Goal: Task Accomplishment & Management: Manage account settings

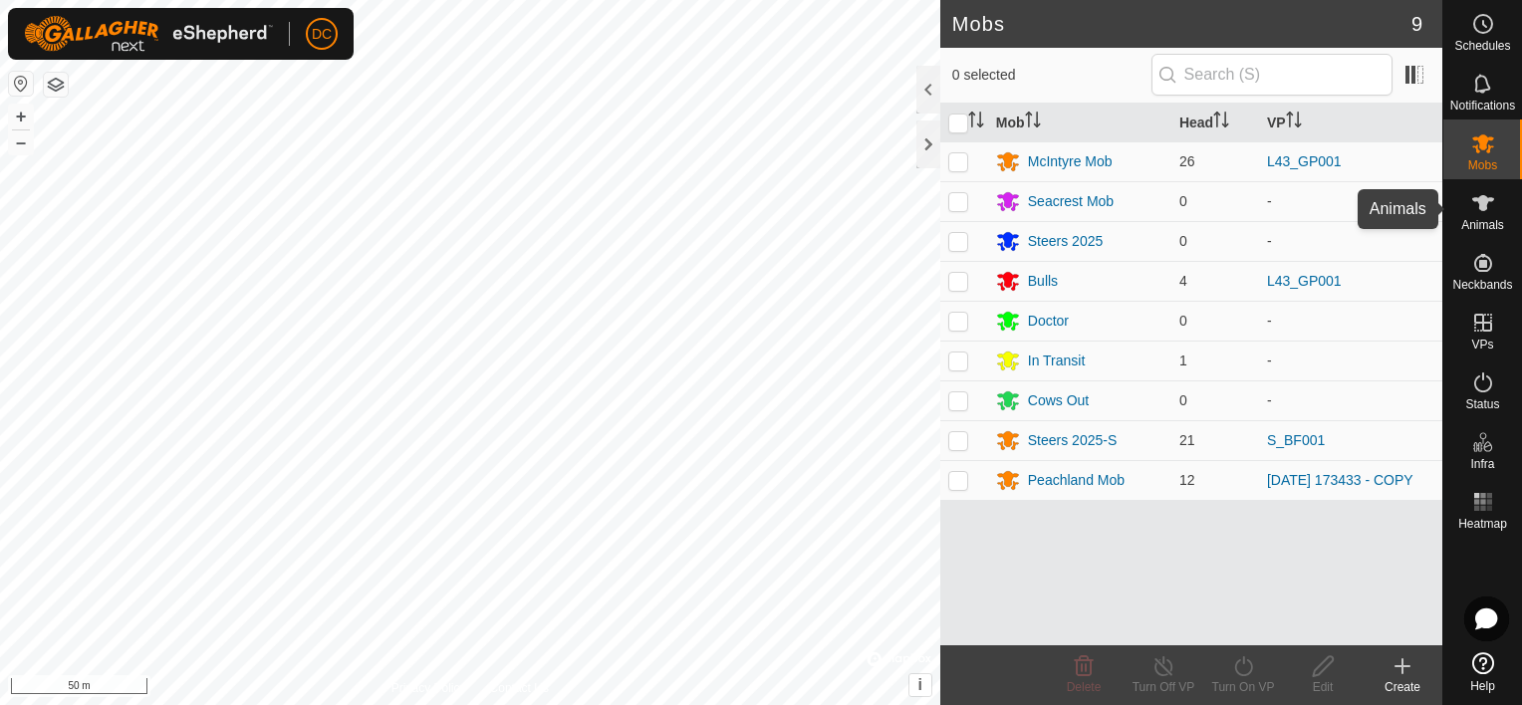
click at [1474, 205] on icon at bounding box center [1483, 203] width 24 height 24
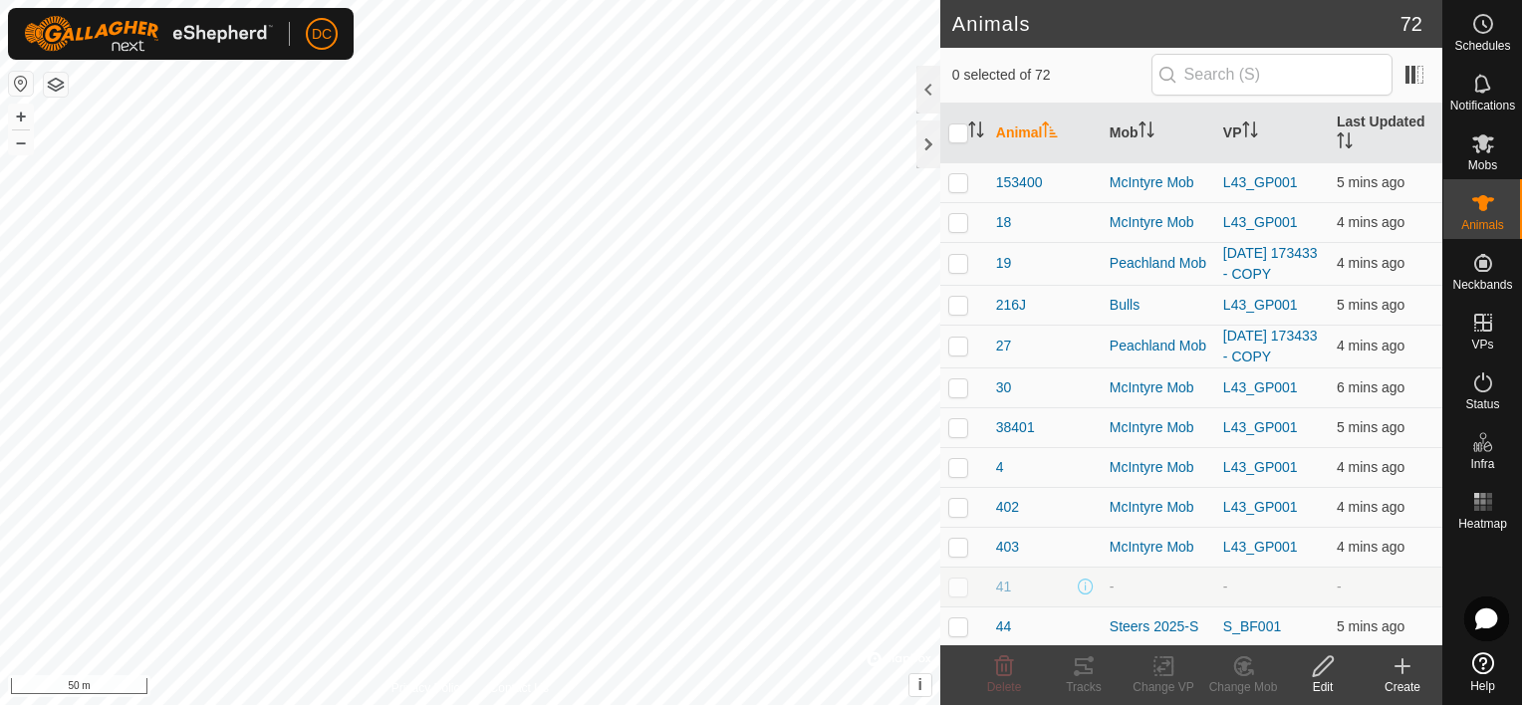
drag, startPoint x: 1142, startPoint y: 125, endPoint x: 1155, endPoint y: 329, distance: 204.6
click at [1142, 125] on icon "Activate to sort" at bounding box center [1147, 130] width 16 height 16
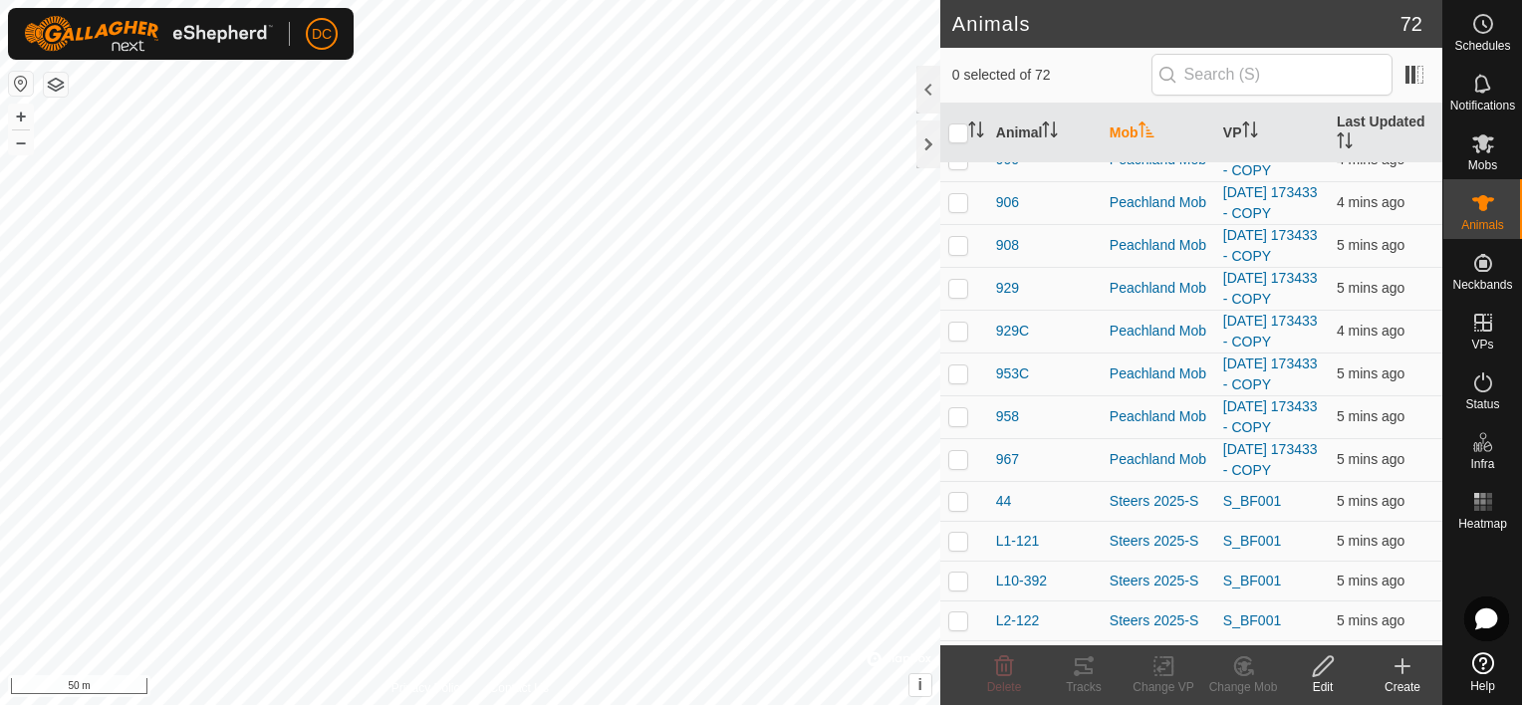
scroll to position [1893, 0]
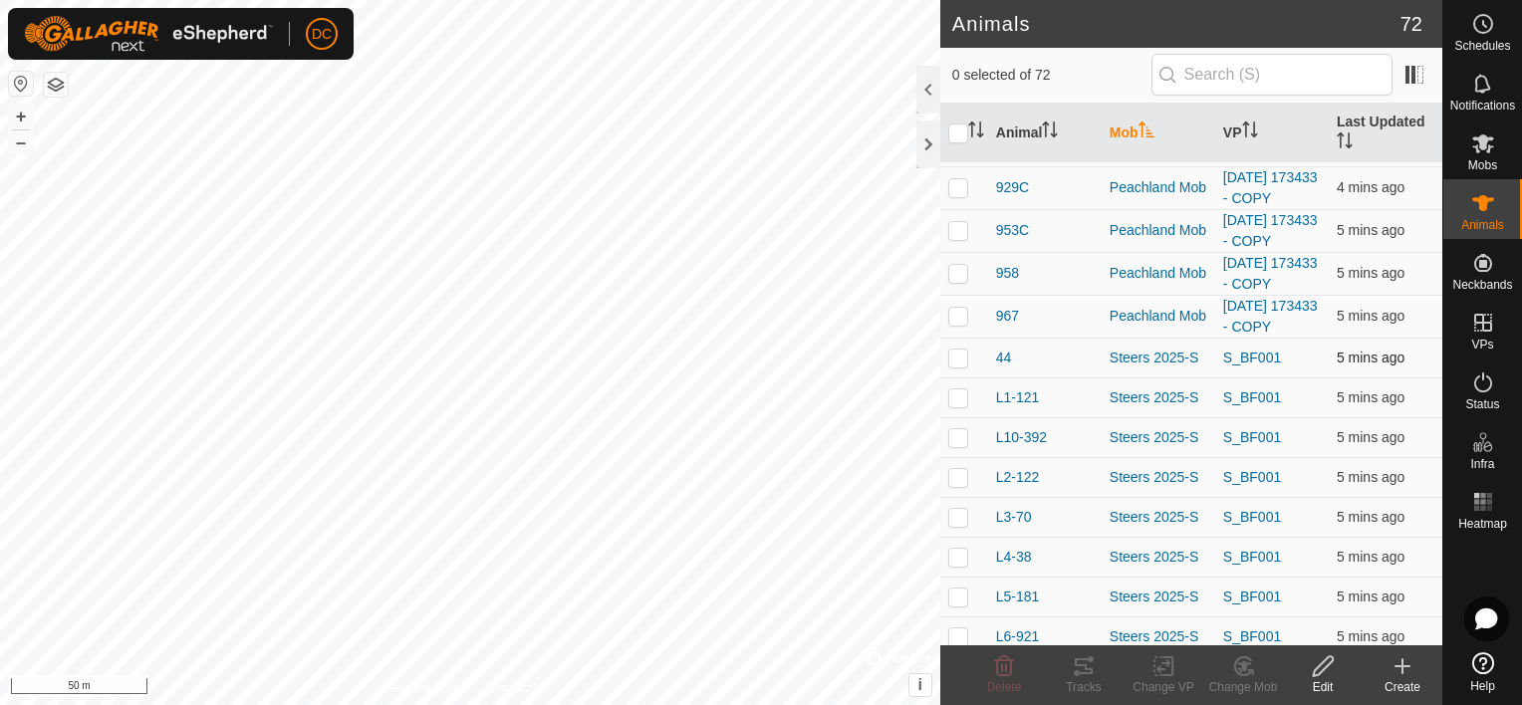
click at [964, 359] on p-checkbox at bounding box center [958, 358] width 20 height 16
checkbox input "true"
click at [949, 404] on td at bounding box center [964, 398] width 48 height 40
checkbox input "true"
drag, startPoint x: 952, startPoint y: 420, endPoint x: 956, endPoint y: 431, distance: 11.7
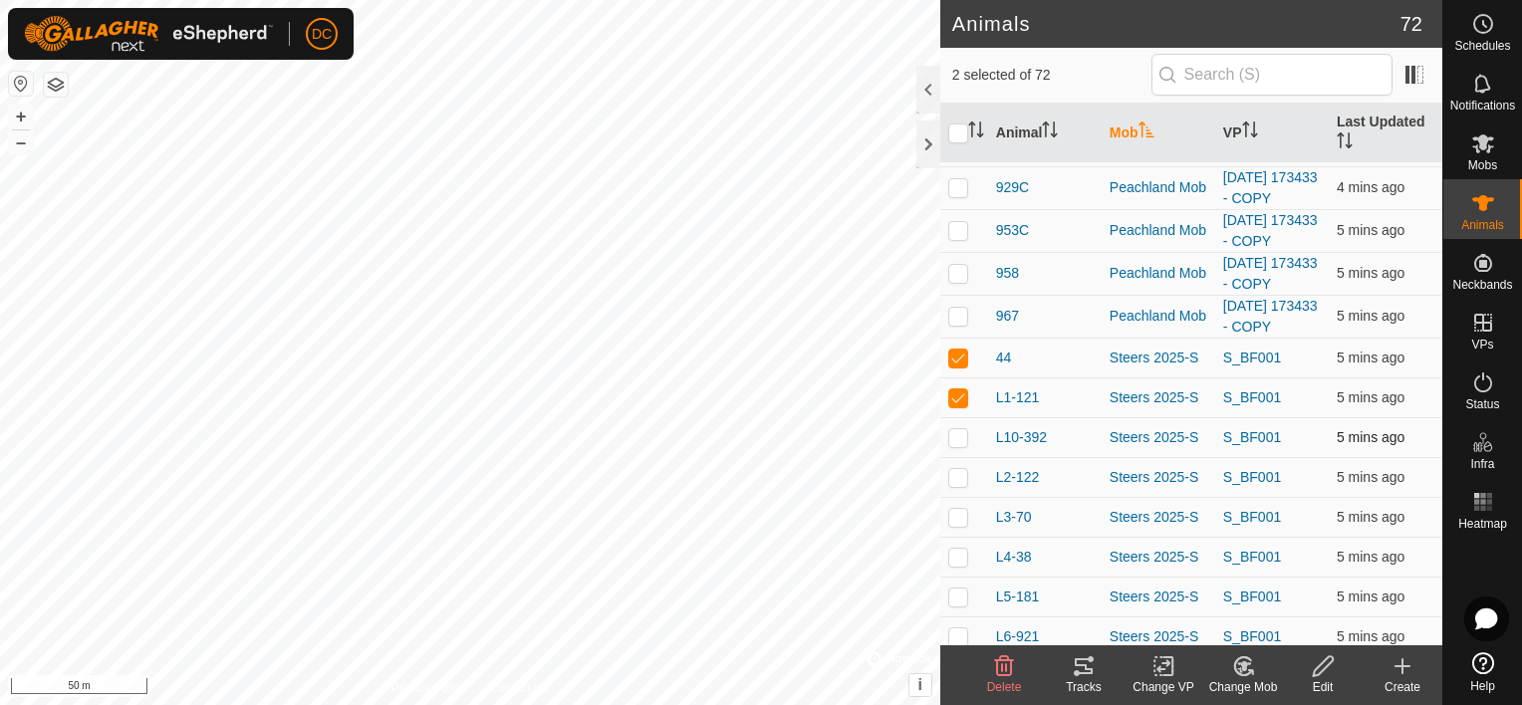
click at [956, 431] on td at bounding box center [964, 437] width 48 height 40
checkbox input "true"
click at [958, 482] on td at bounding box center [964, 477] width 48 height 40
checkbox input "true"
click at [963, 513] on p-checkbox at bounding box center [958, 517] width 20 height 16
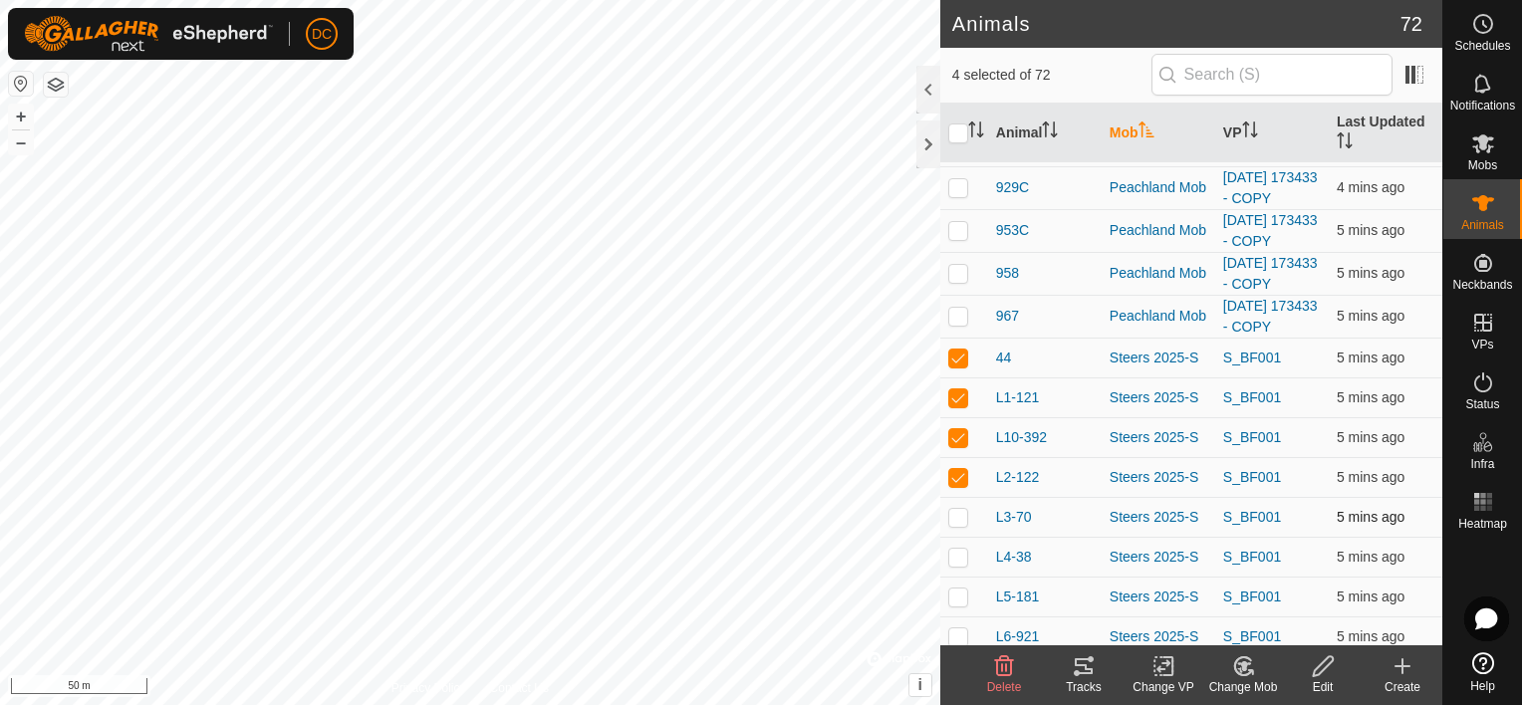
checkbox input "true"
click at [959, 549] on p-checkbox at bounding box center [958, 557] width 20 height 16
checkbox input "true"
click at [958, 596] on p-checkbox at bounding box center [958, 597] width 20 height 16
checkbox input "true"
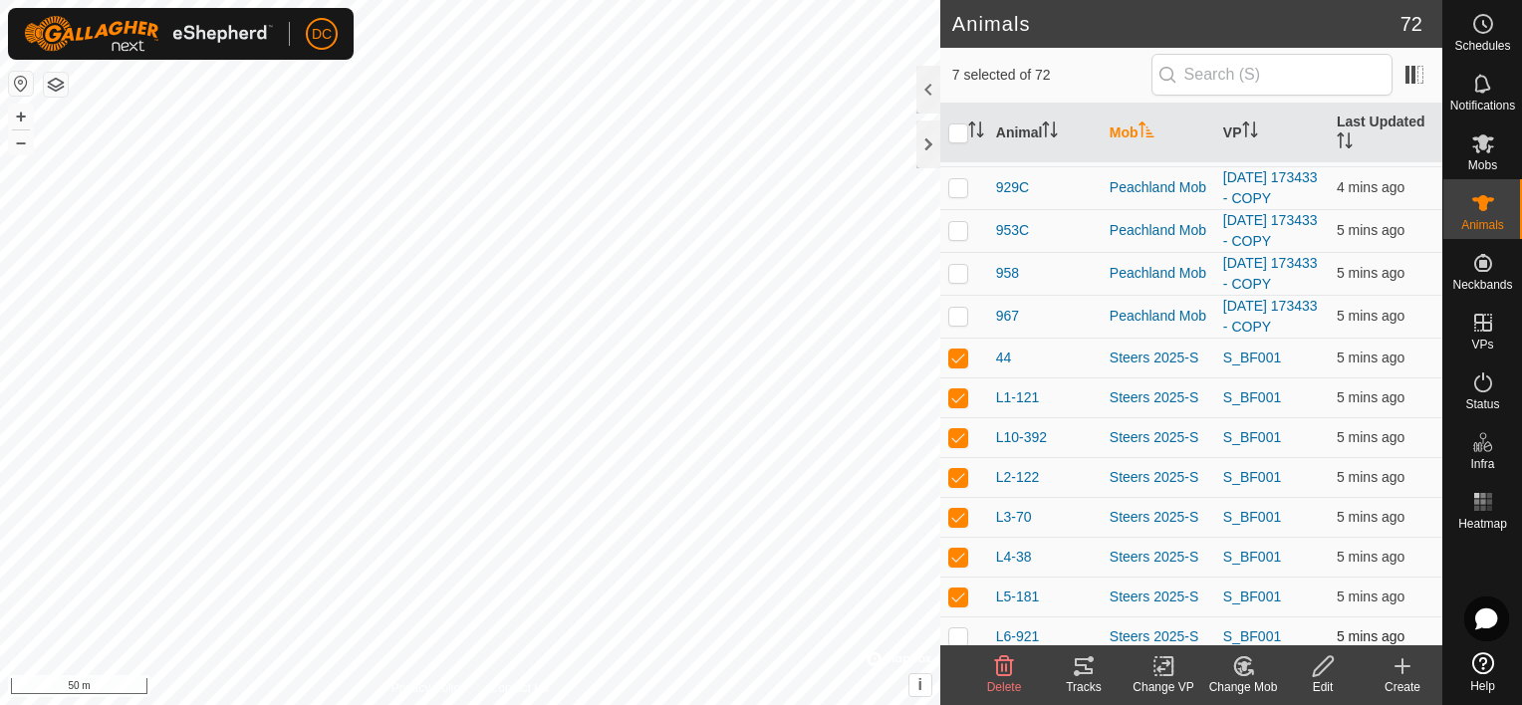
click at [960, 630] on p-checkbox at bounding box center [958, 637] width 20 height 16
checkbox input "true"
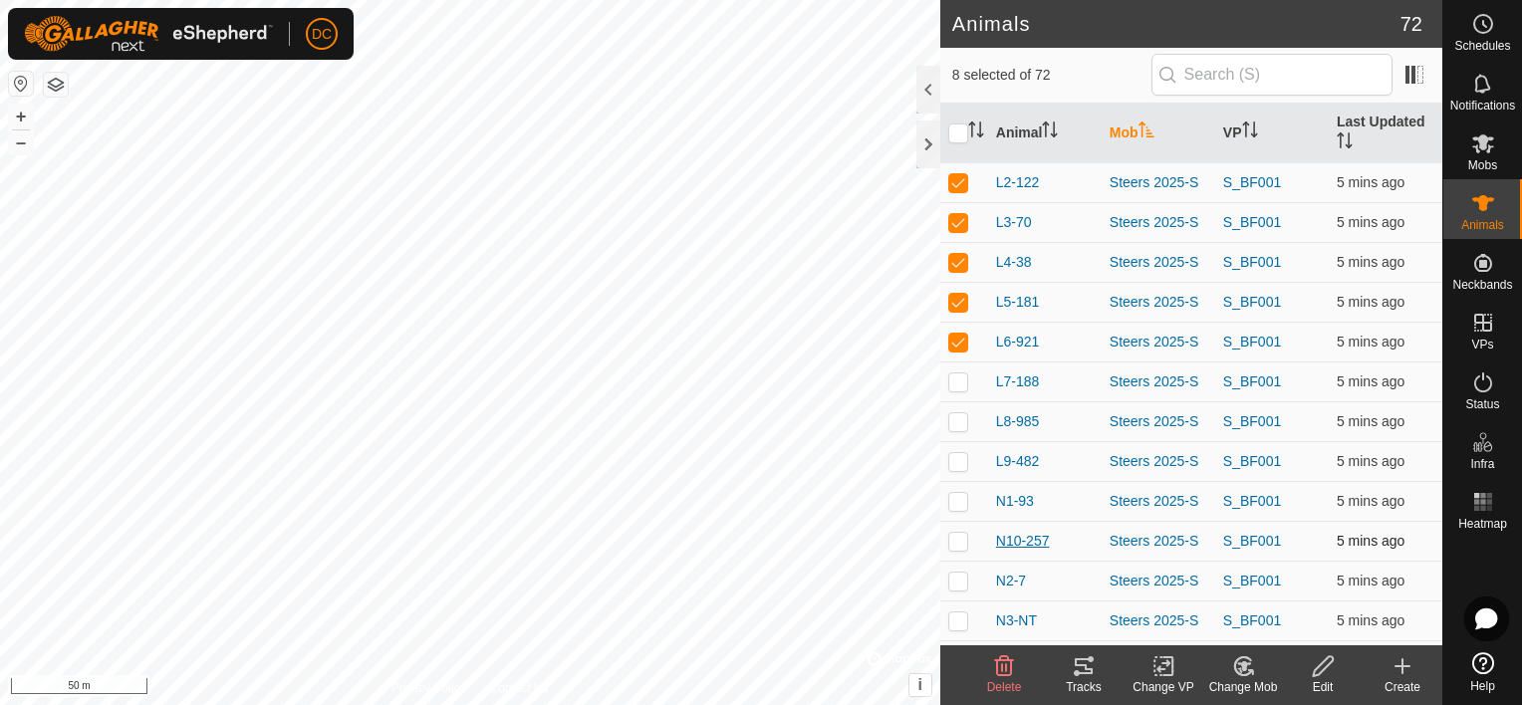
scroll to position [2192, 0]
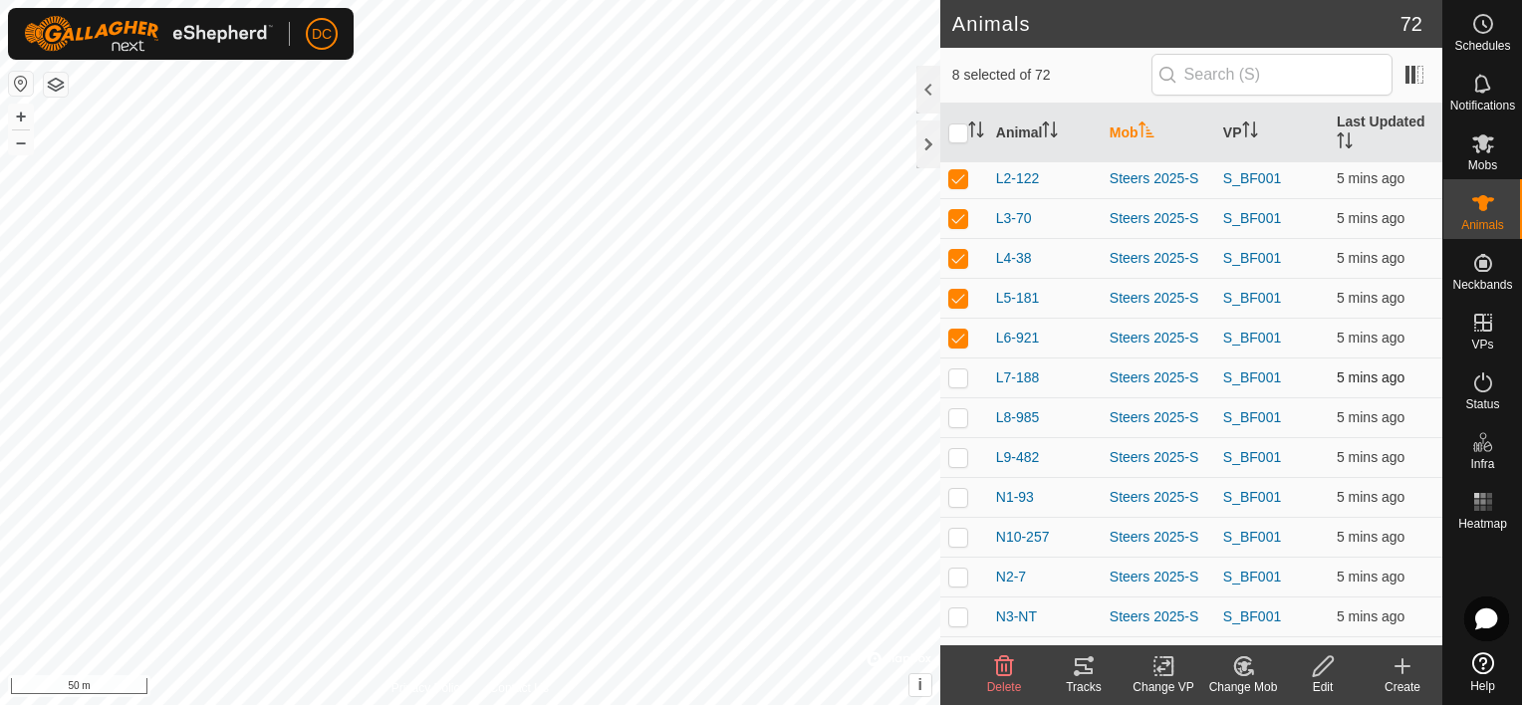
click at [953, 371] on p-checkbox at bounding box center [958, 378] width 20 height 16
checkbox input "true"
click at [955, 413] on p-checkbox at bounding box center [958, 417] width 20 height 16
checkbox input "true"
click at [1084, 662] on icon at bounding box center [1084, 667] width 24 height 24
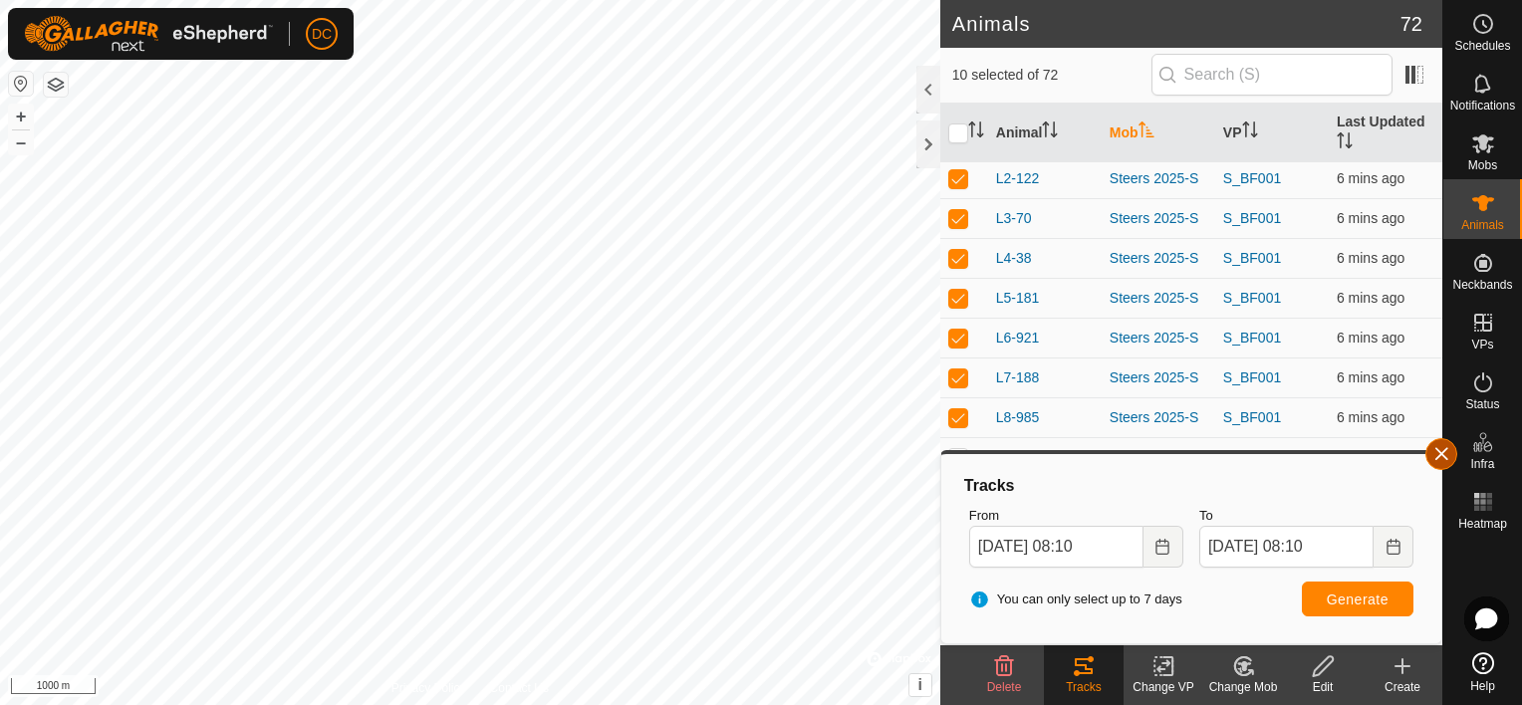
click at [1439, 452] on button "button" at bounding box center [1442, 454] width 32 height 32
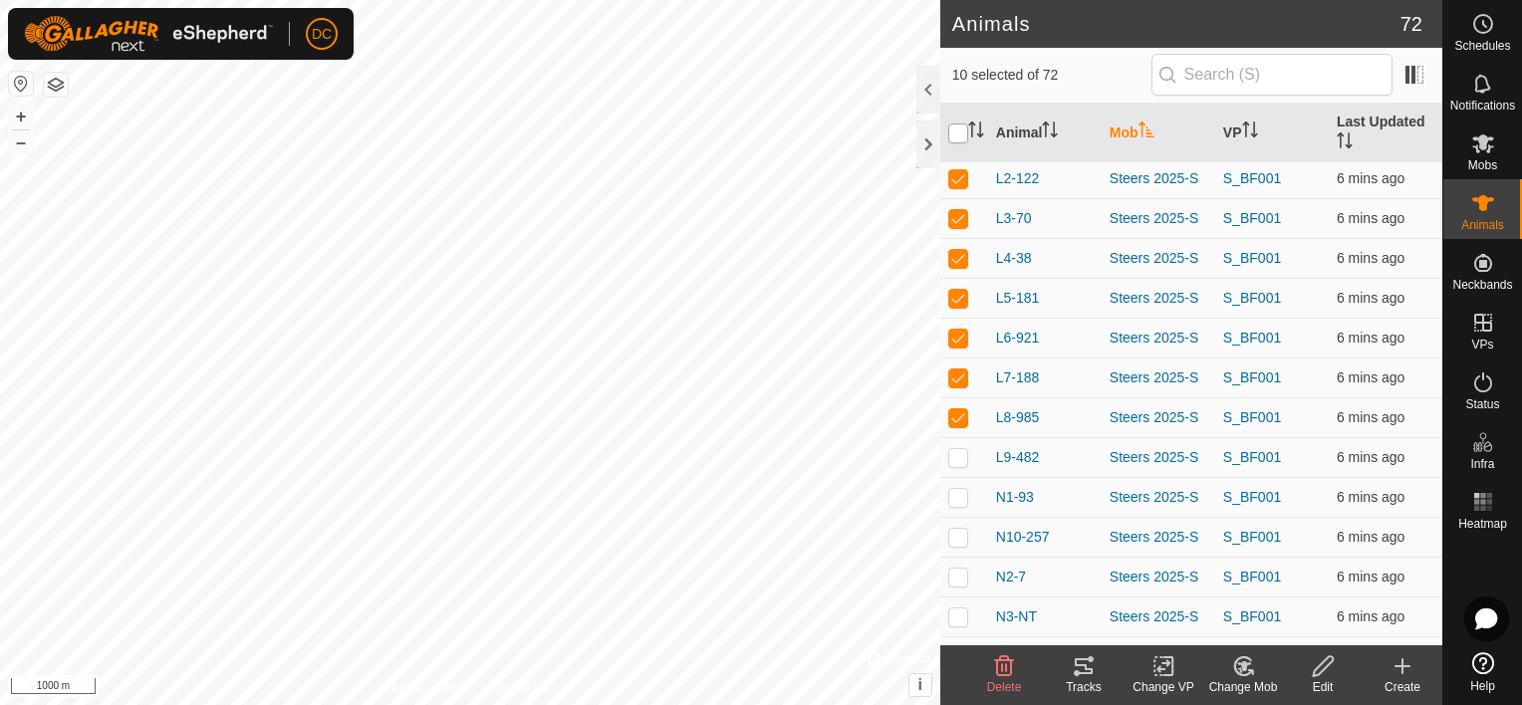
click at [952, 132] on input "checkbox" at bounding box center [958, 134] width 20 height 20
checkbox input "true"
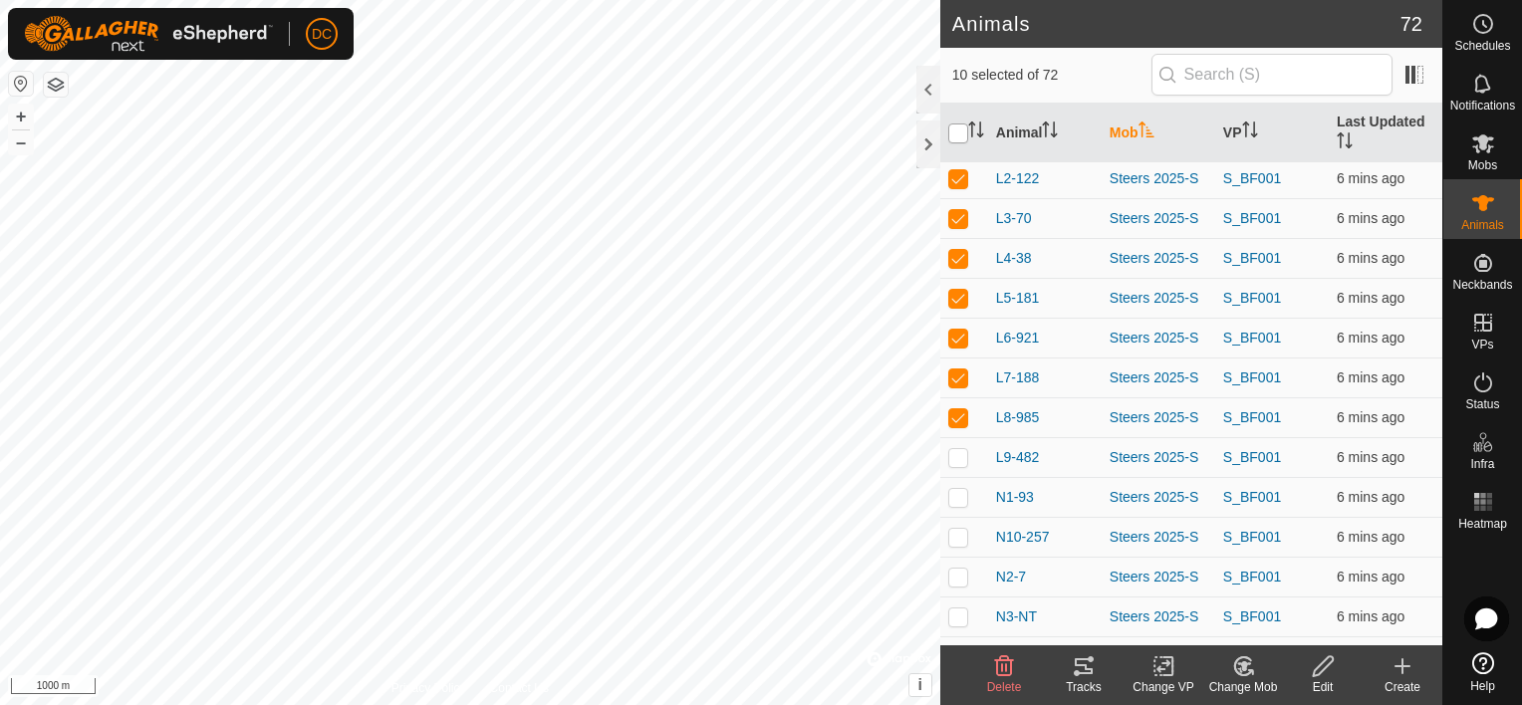
checkbox input "true"
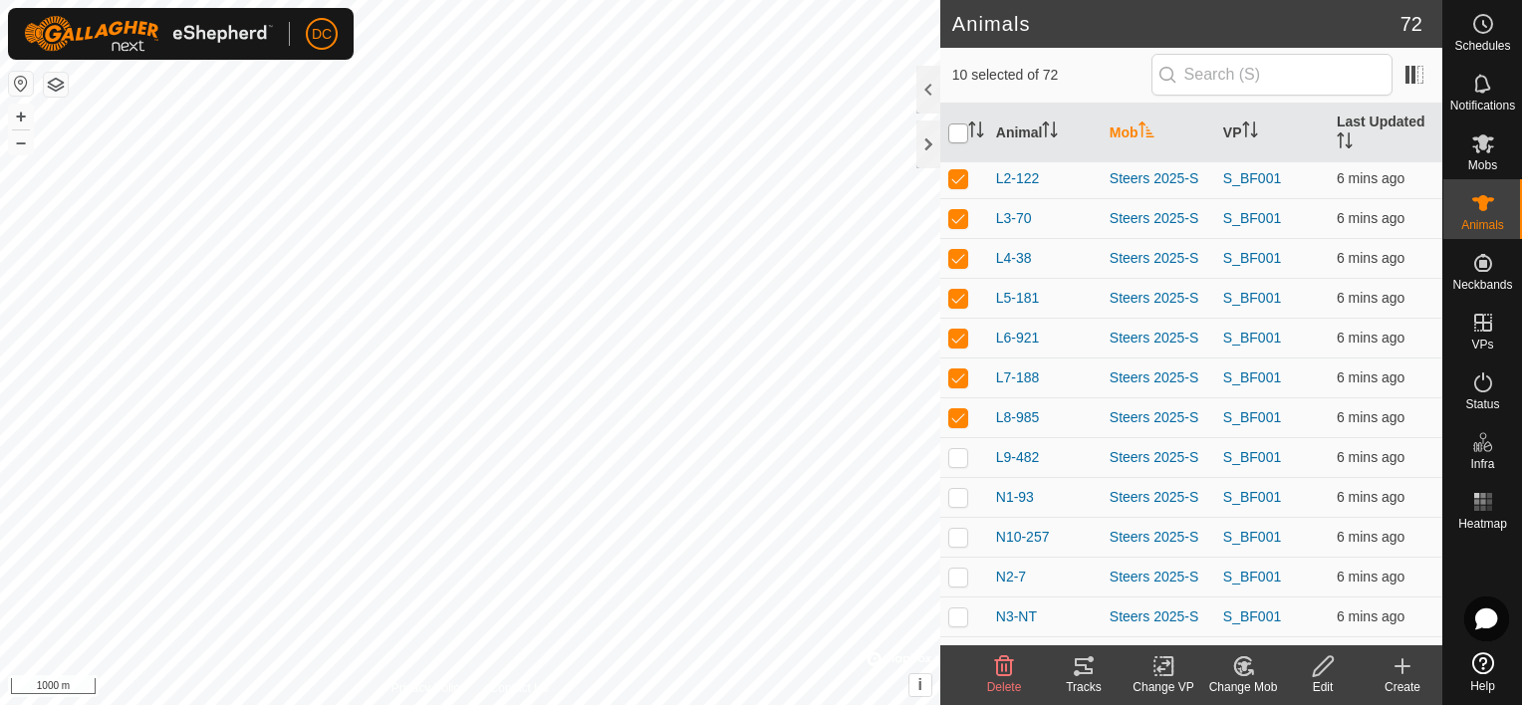
checkbox input "true"
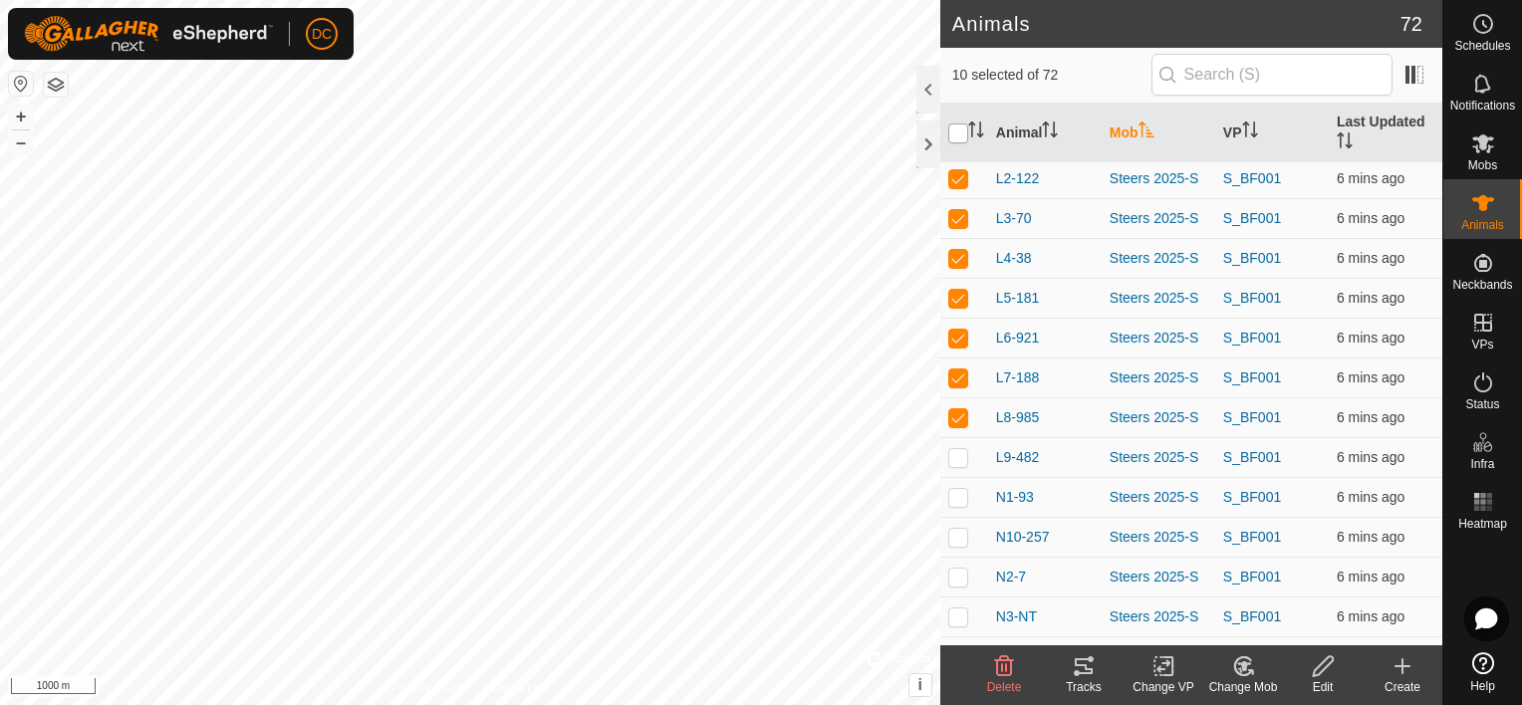
checkbox input "true"
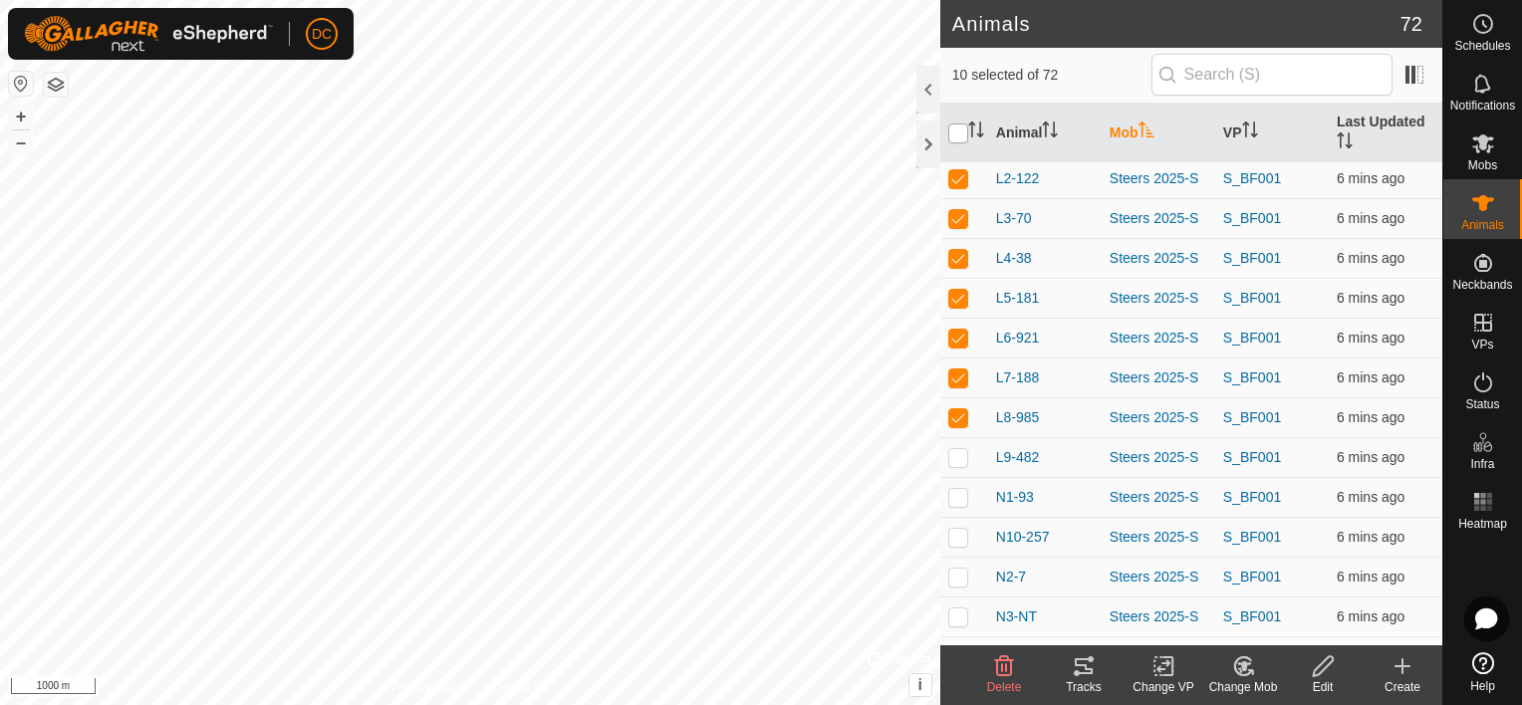
checkbox input "true"
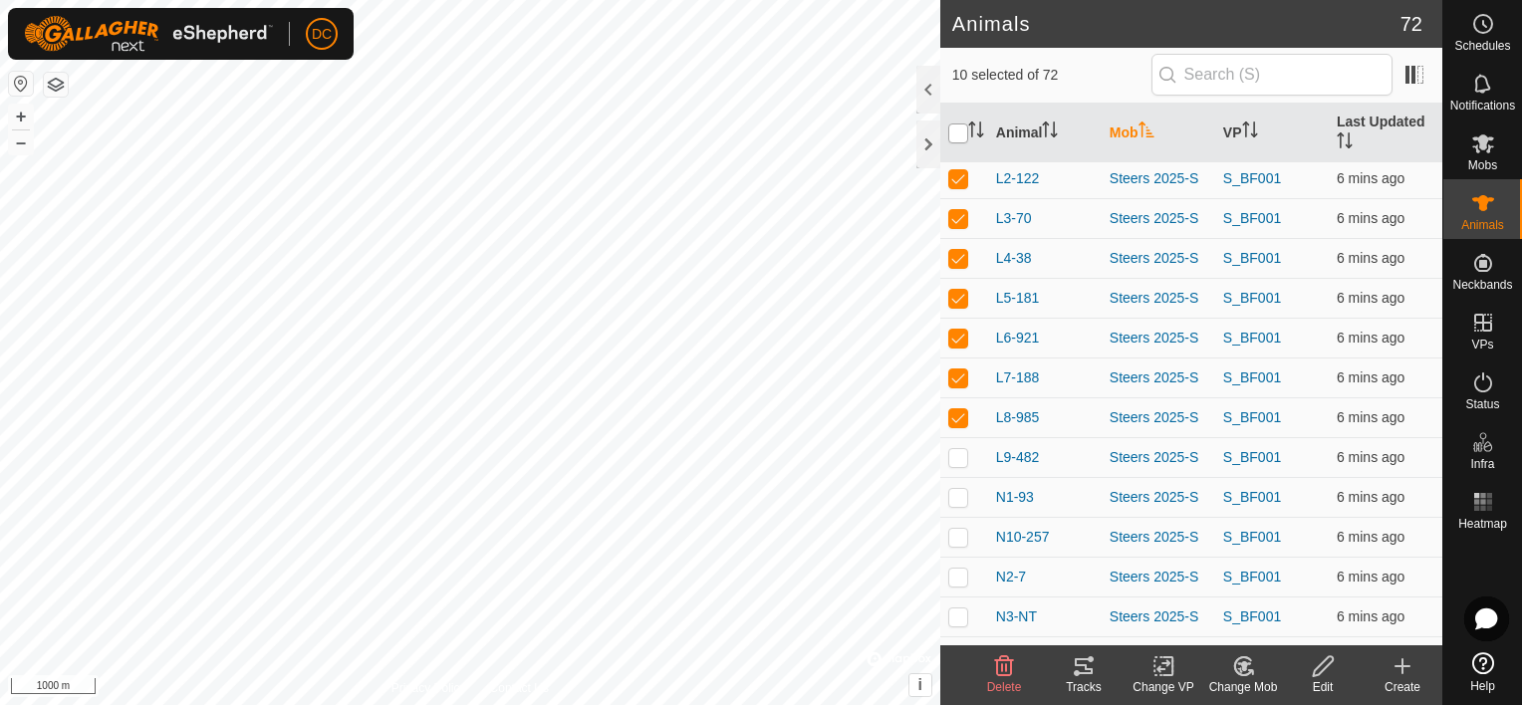
checkbox input "true"
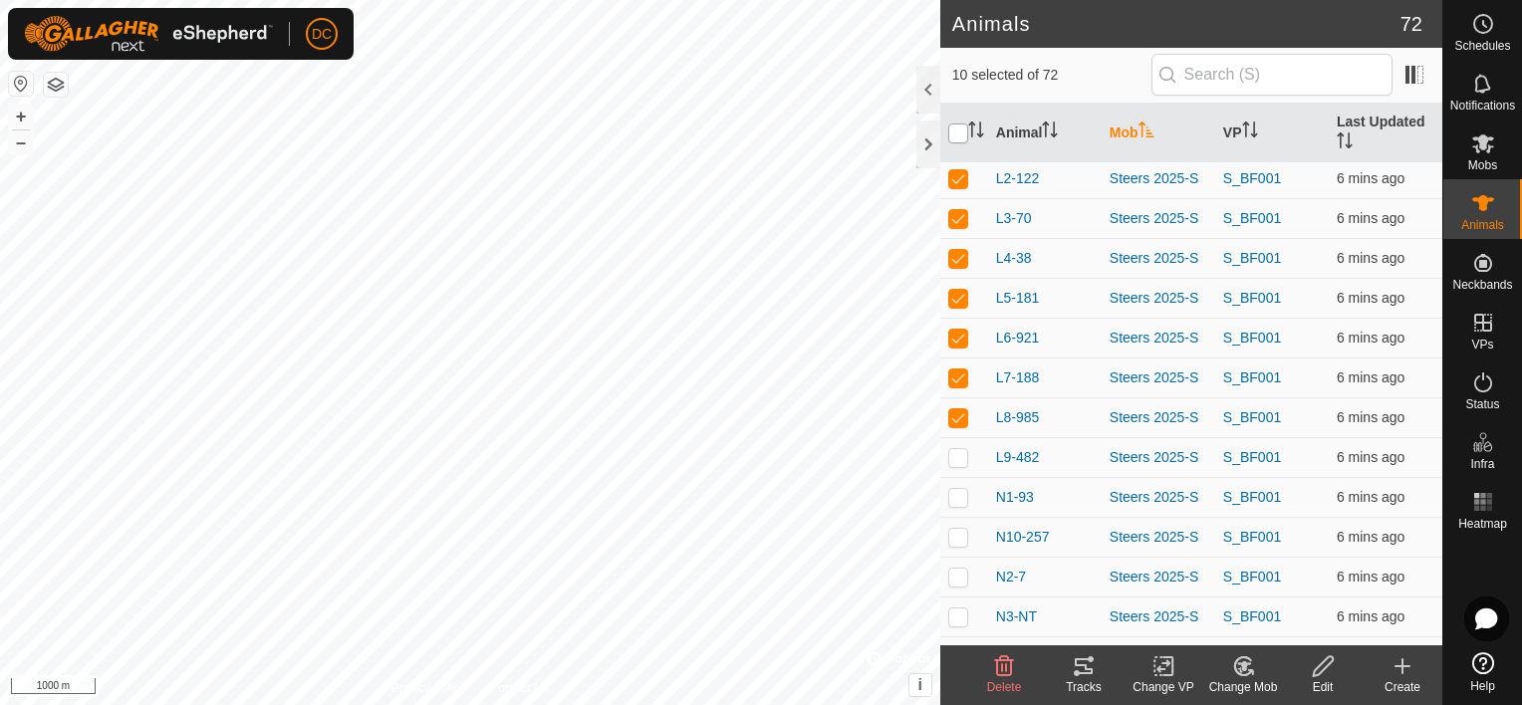
checkbox input "true"
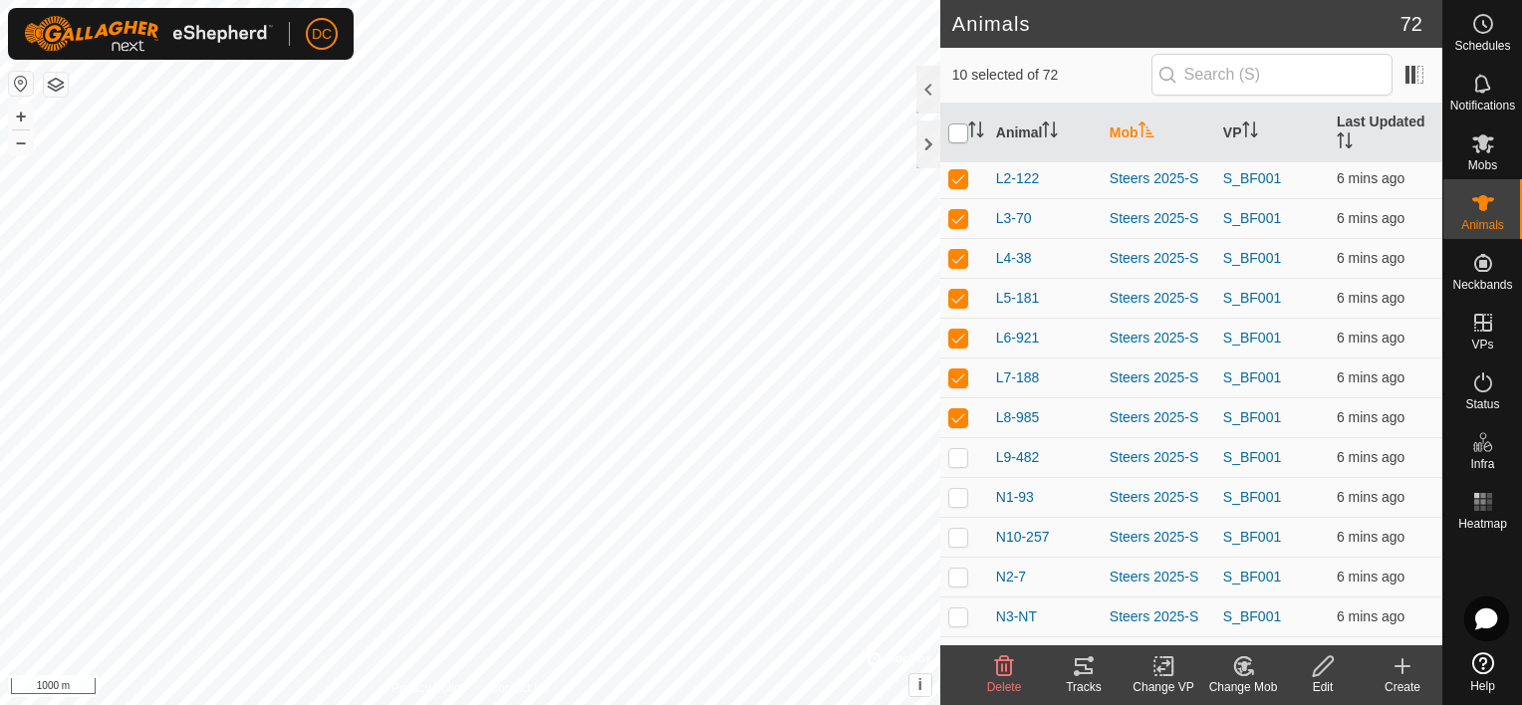
checkbox input "true"
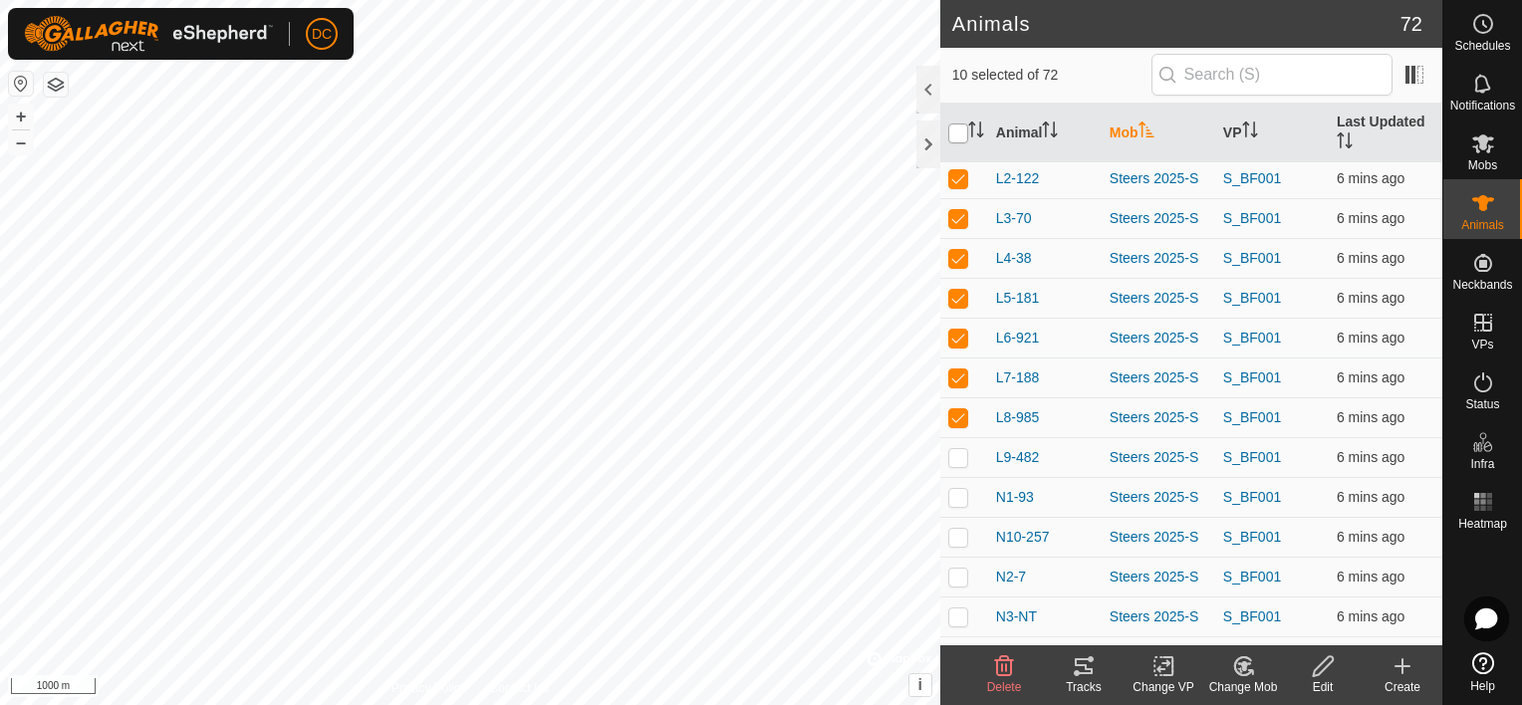
checkbox input "true"
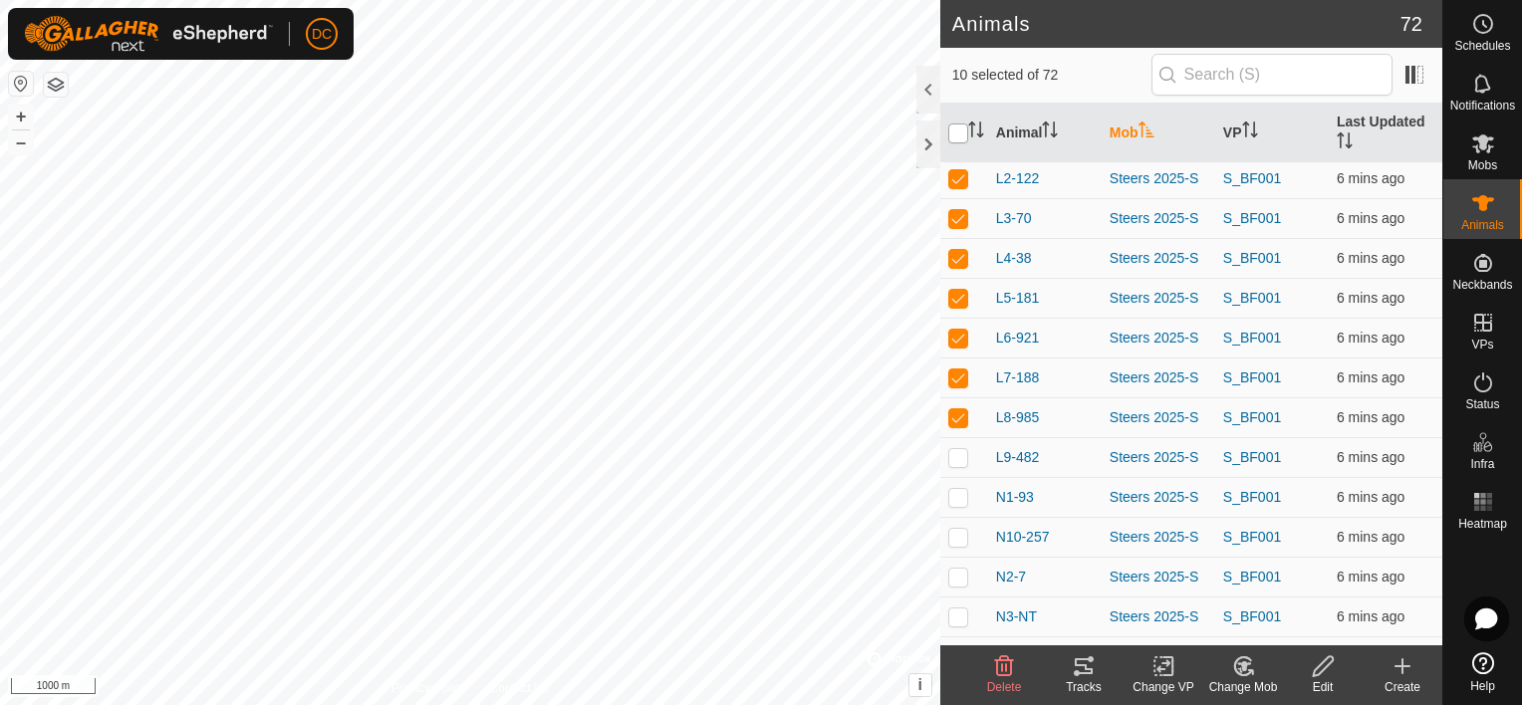
checkbox input "true"
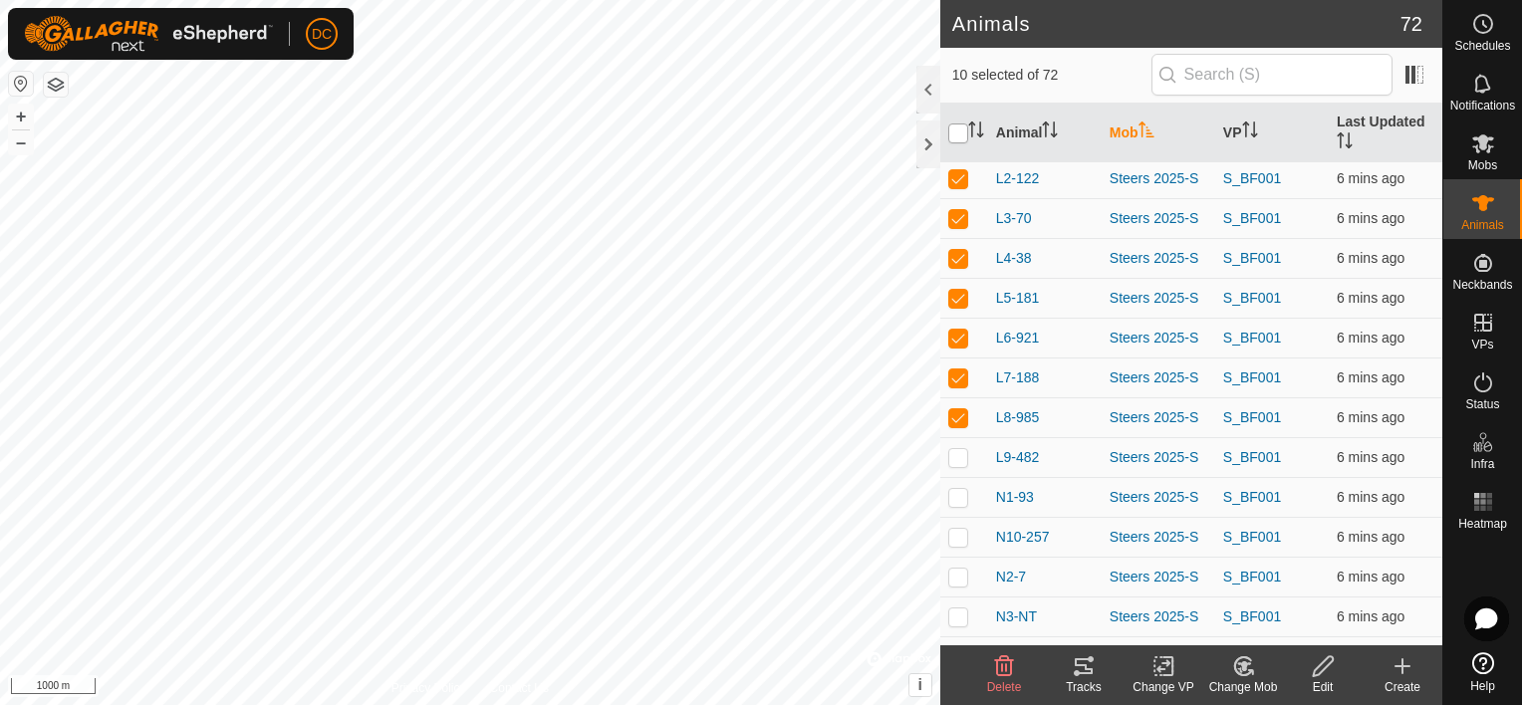
checkbox input "true"
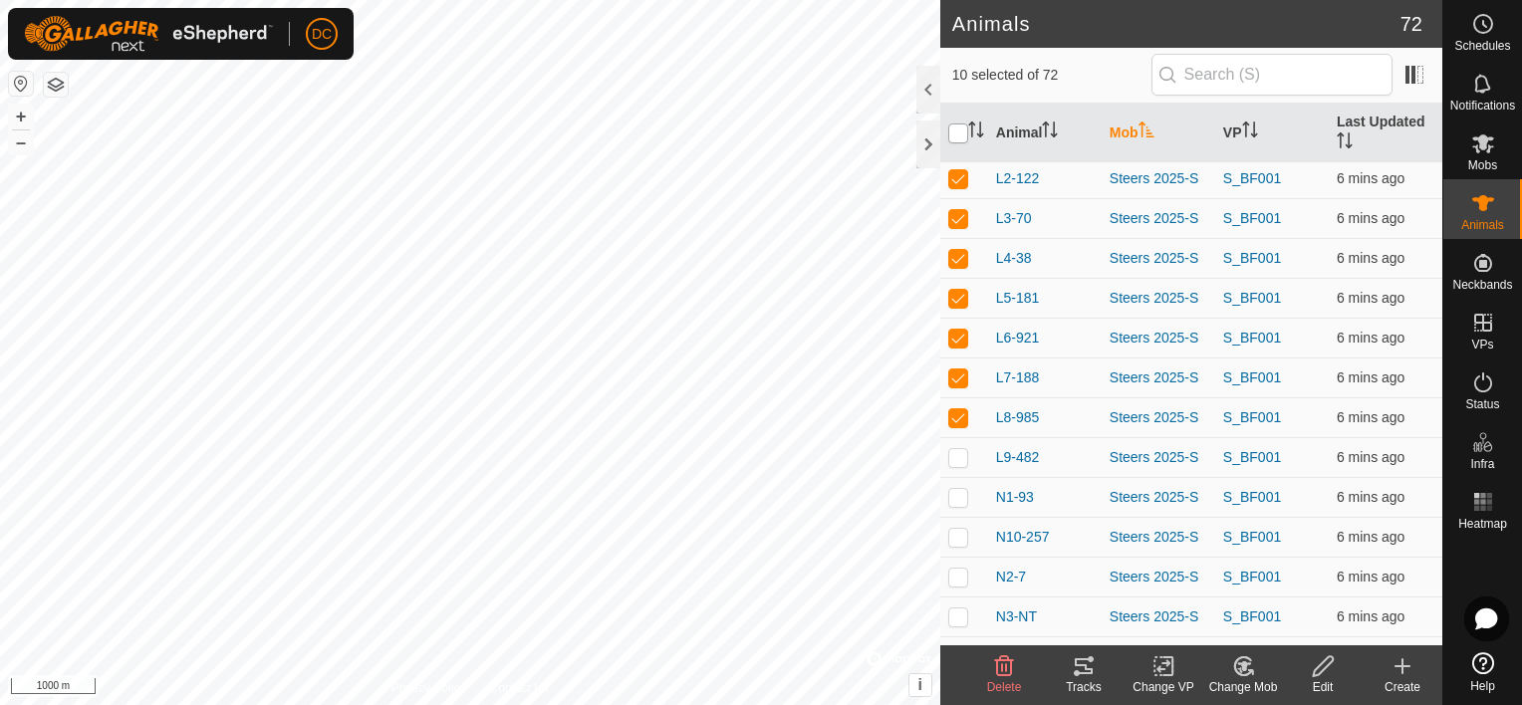
checkbox input "true"
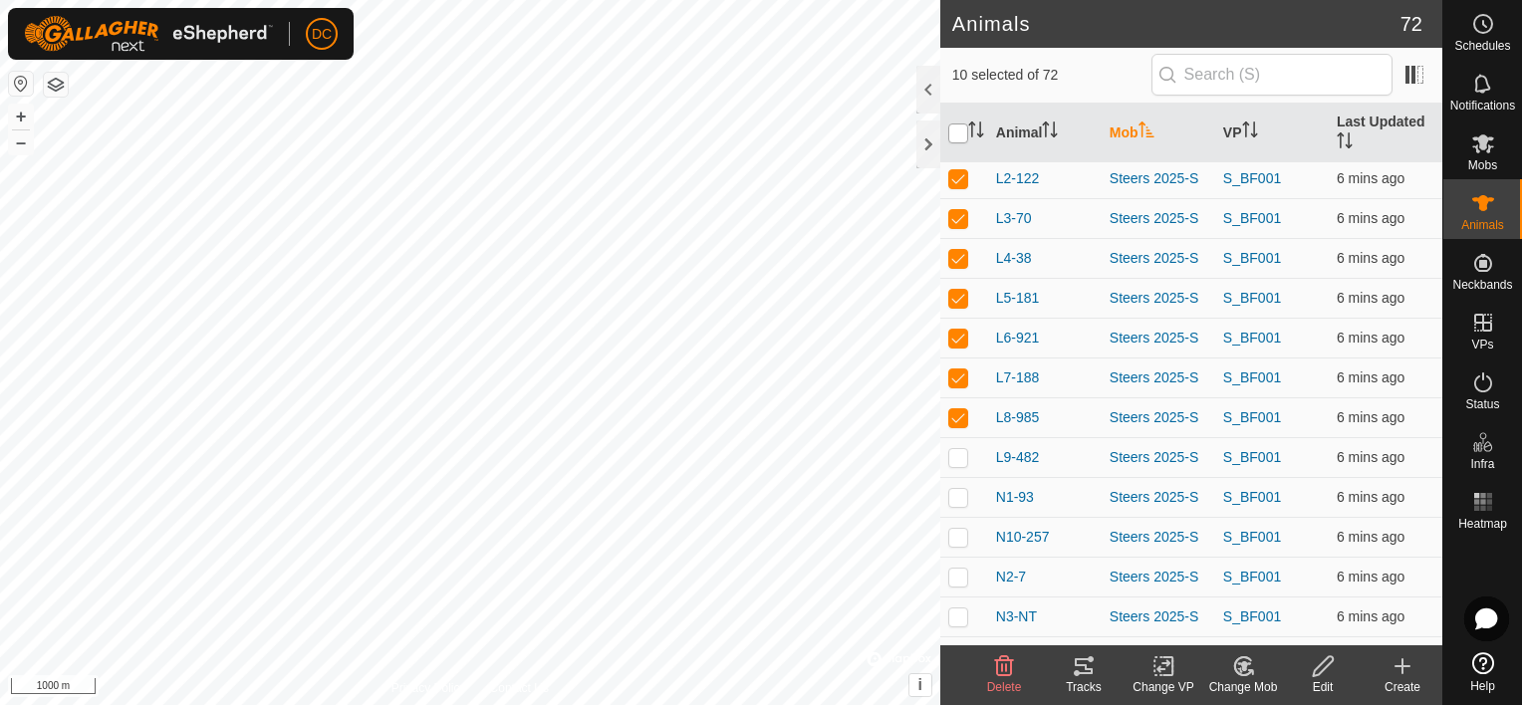
checkbox input "true"
click at [952, 132] on input "checkbox" at bounding box center [958, 134] width 20 height 20
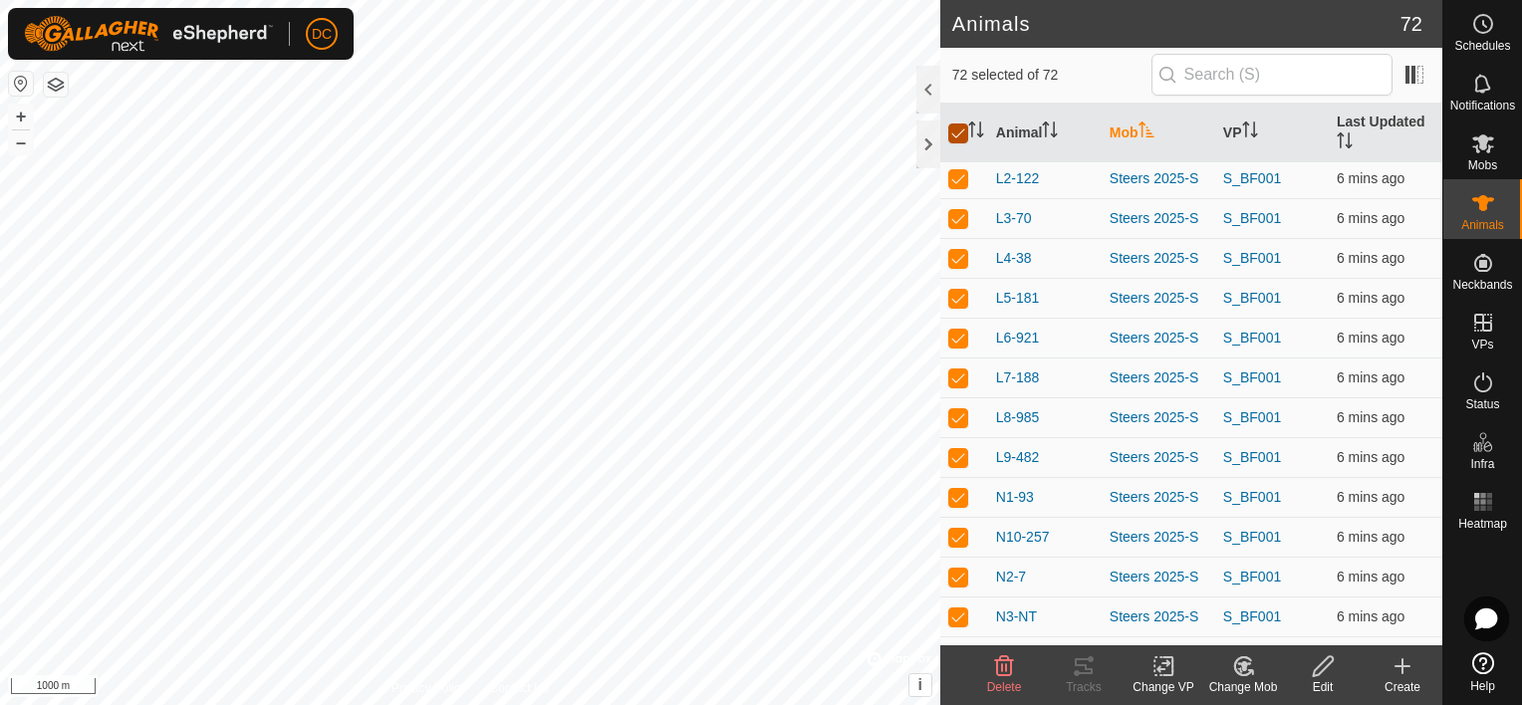
checkbox input "false"
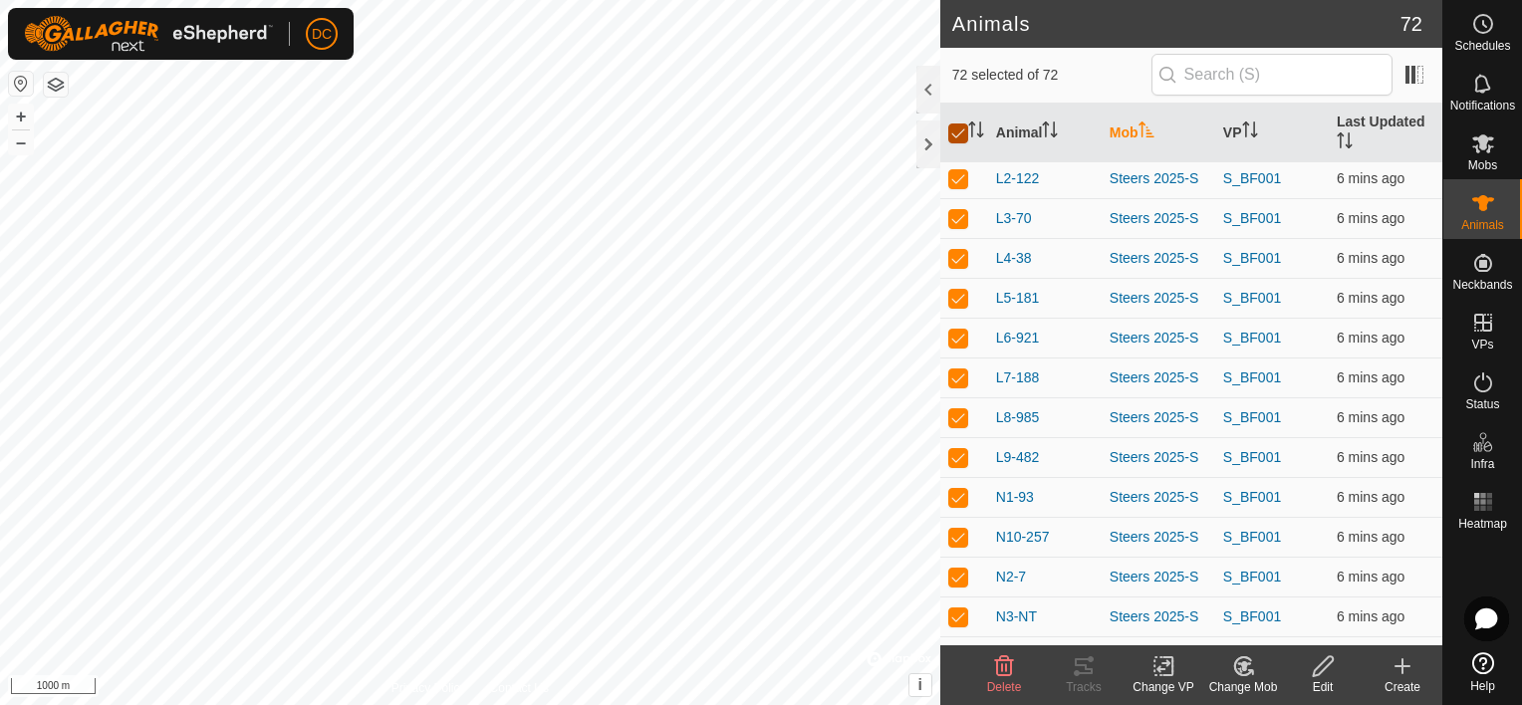
checkbox input "false"
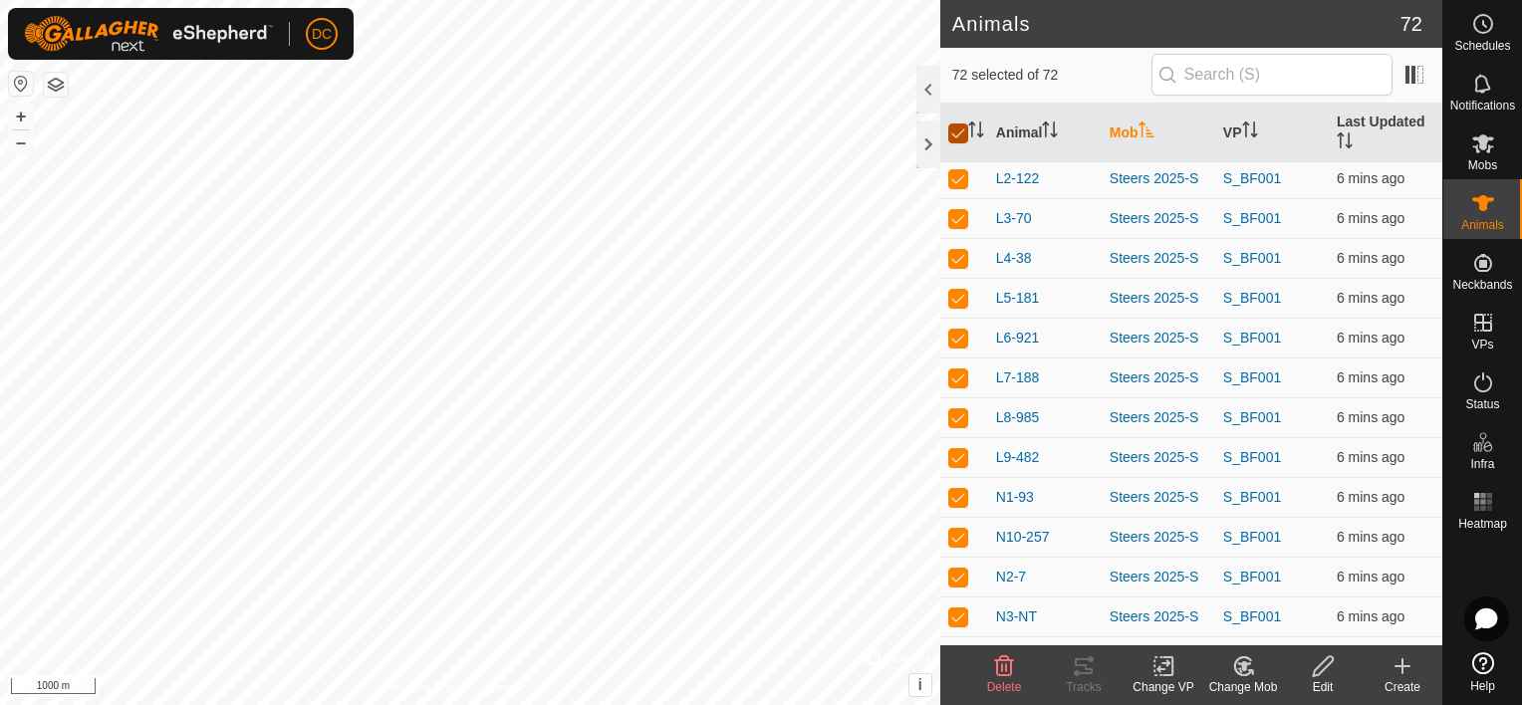
checkbox input "false"
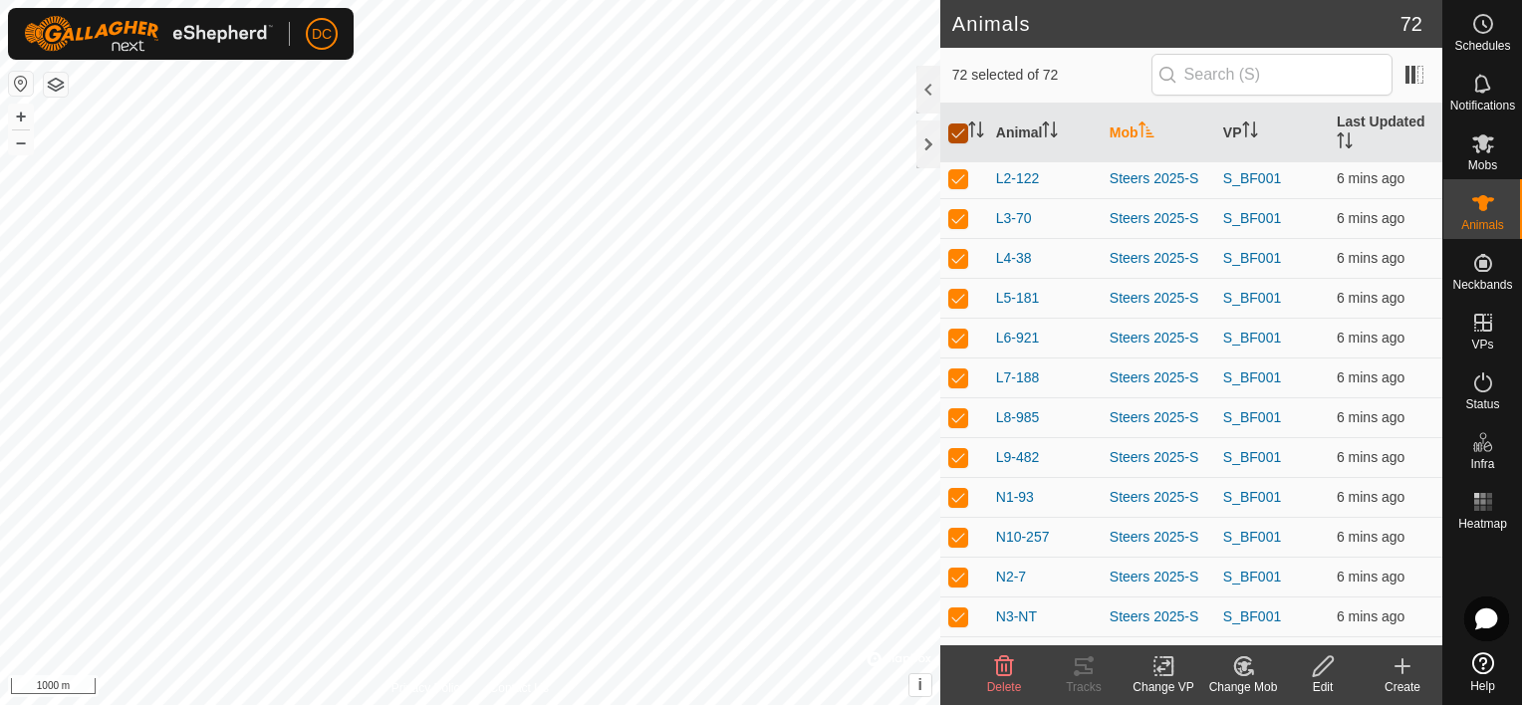
checkbox input "false"
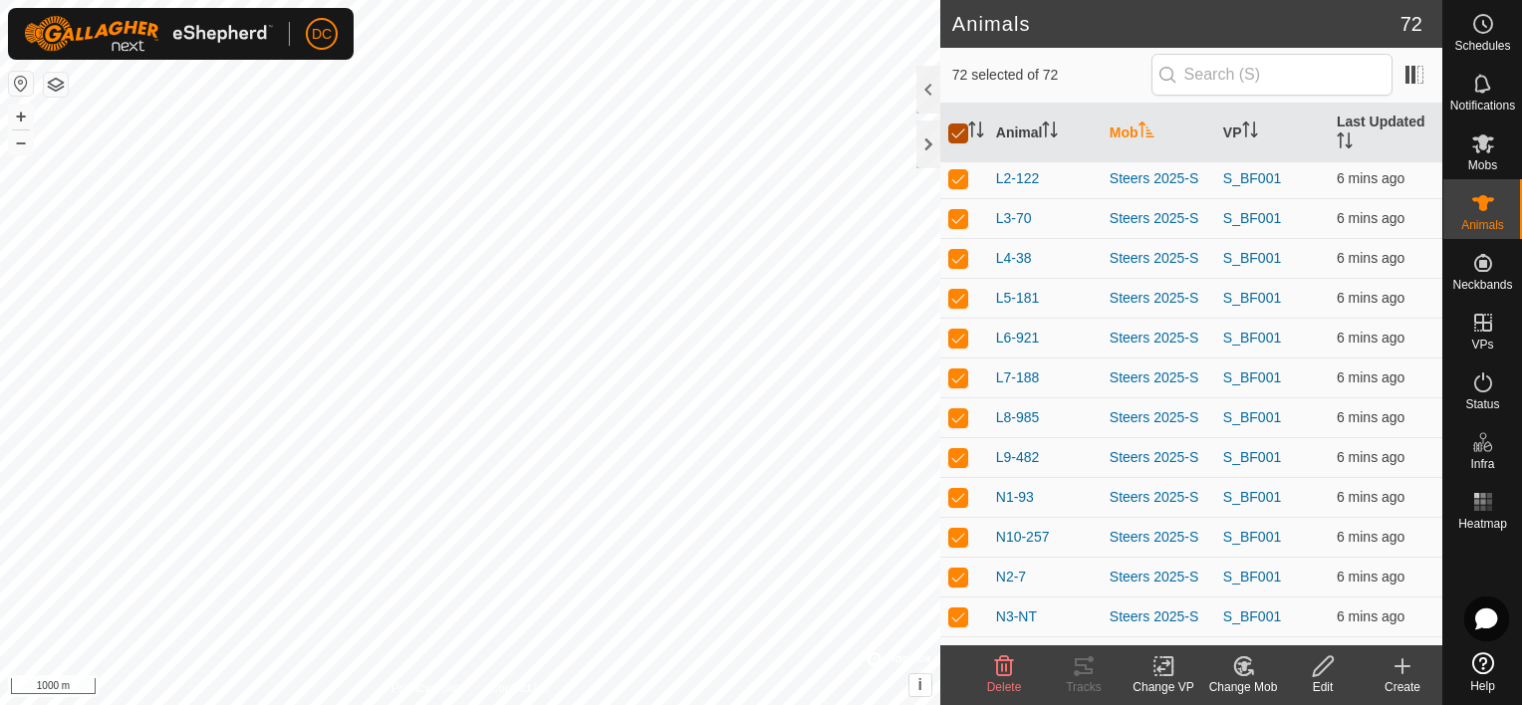
checkbox input "false"
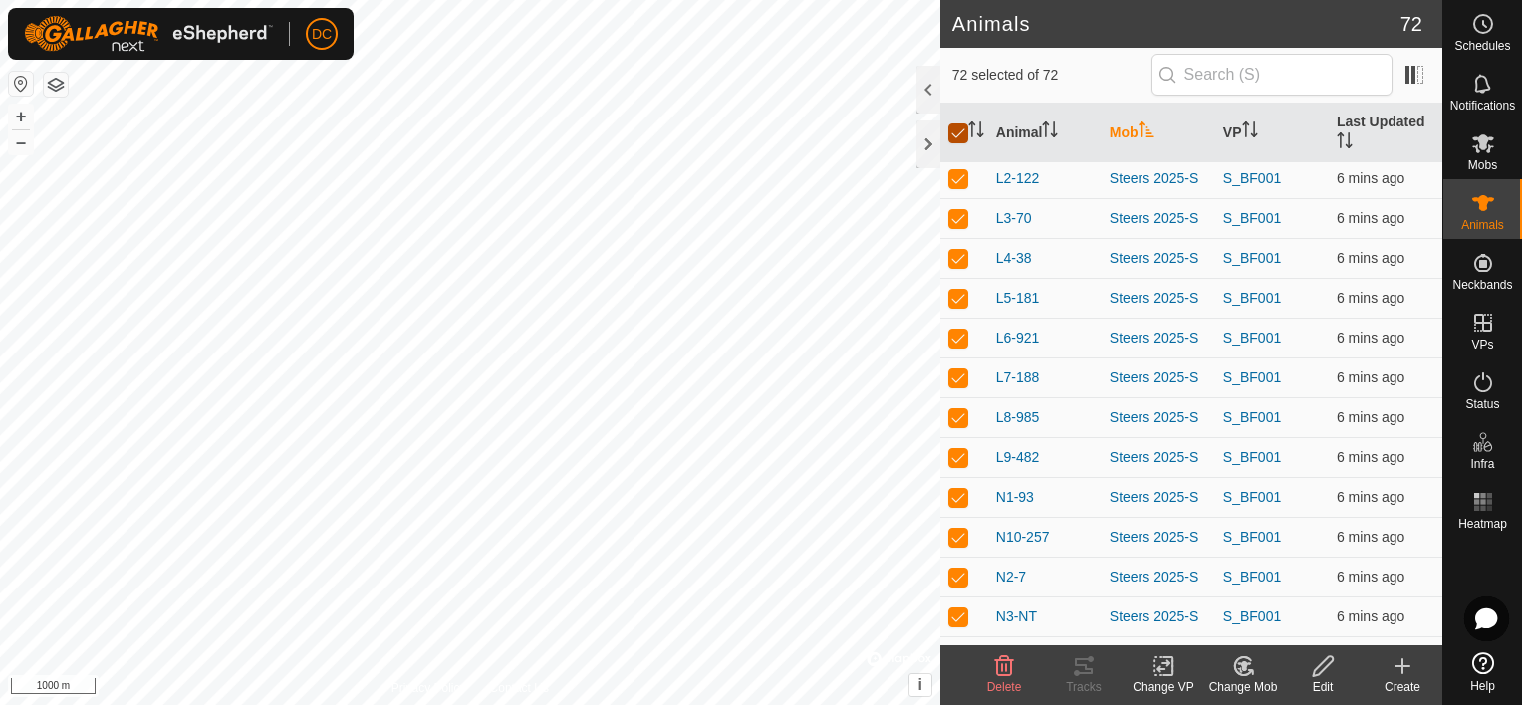
checkbox input "false"
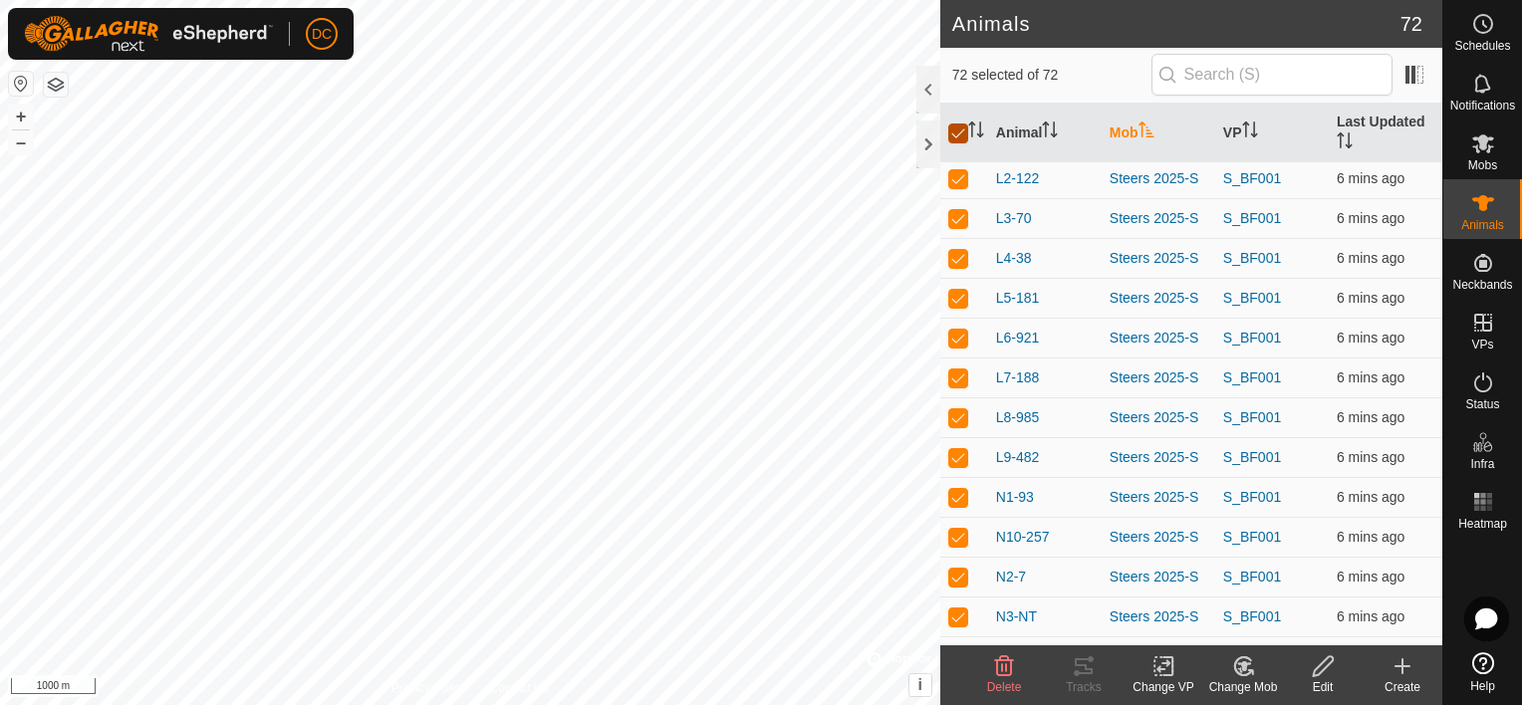
checkbox input "false"
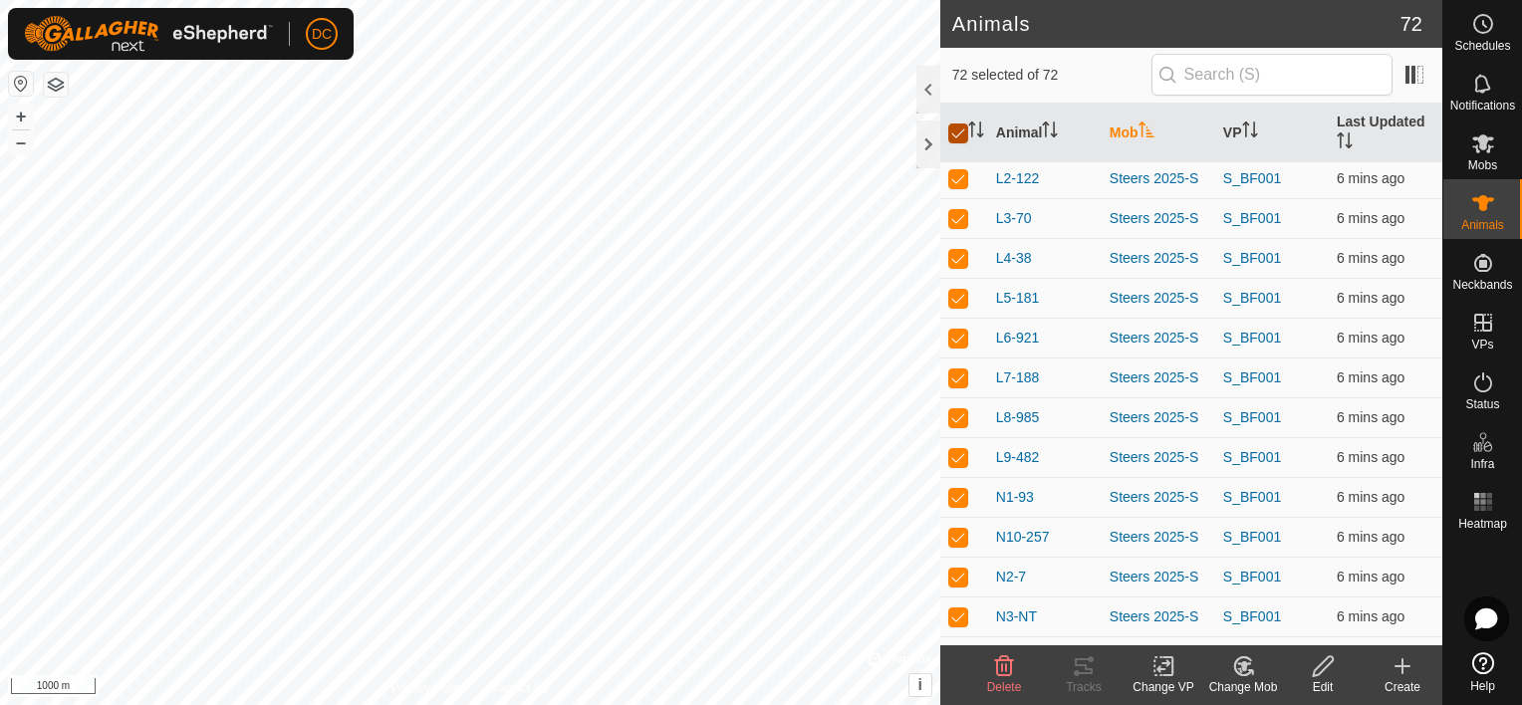
checkbox input "false"
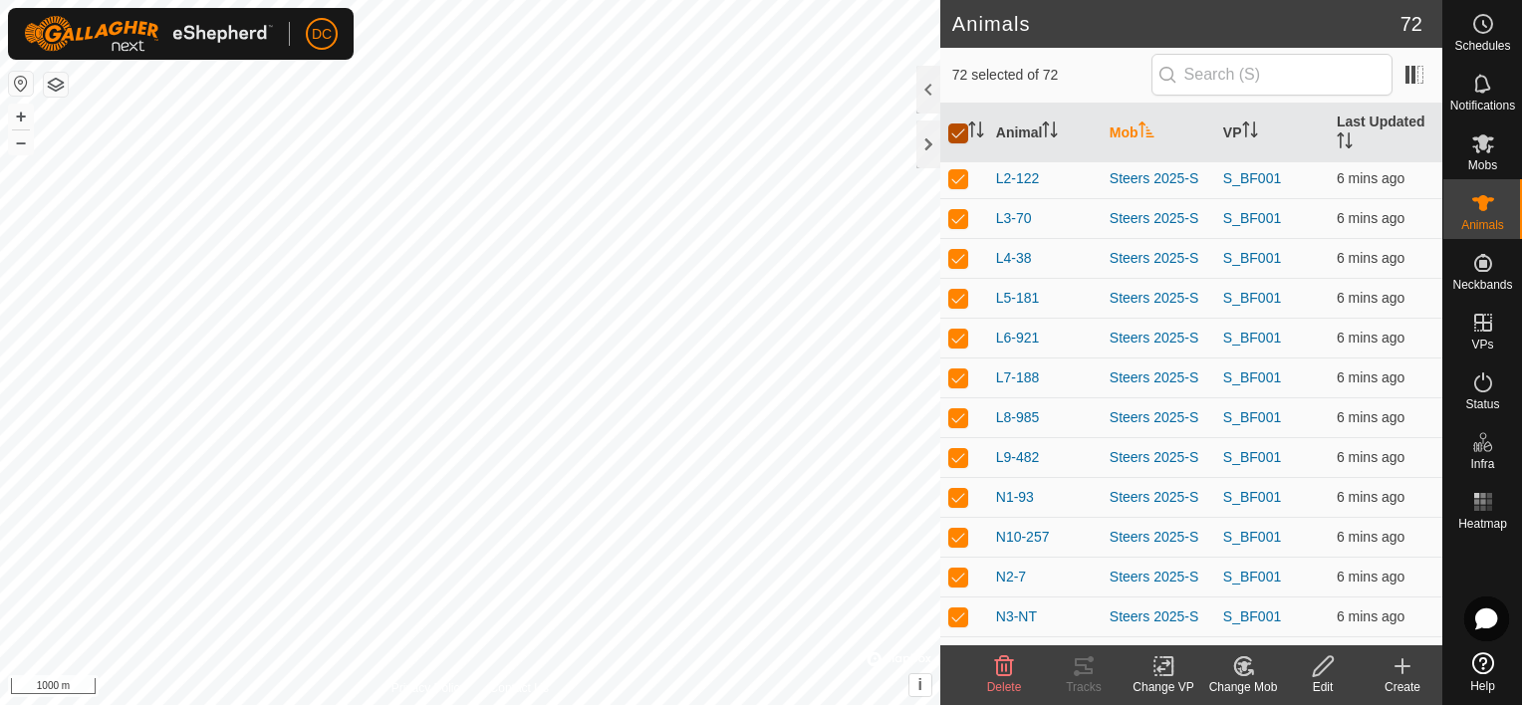
checkbox input "false"
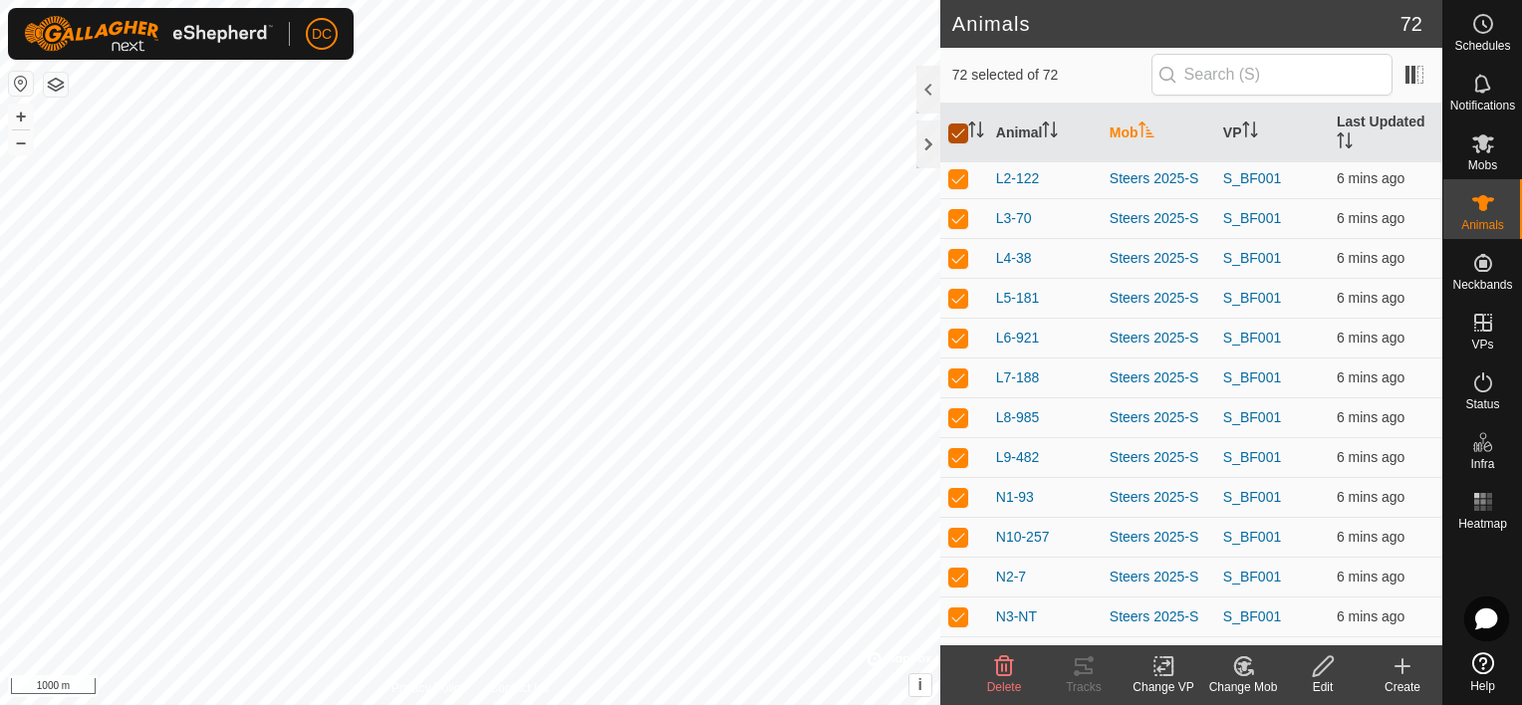
checkbox input "false"
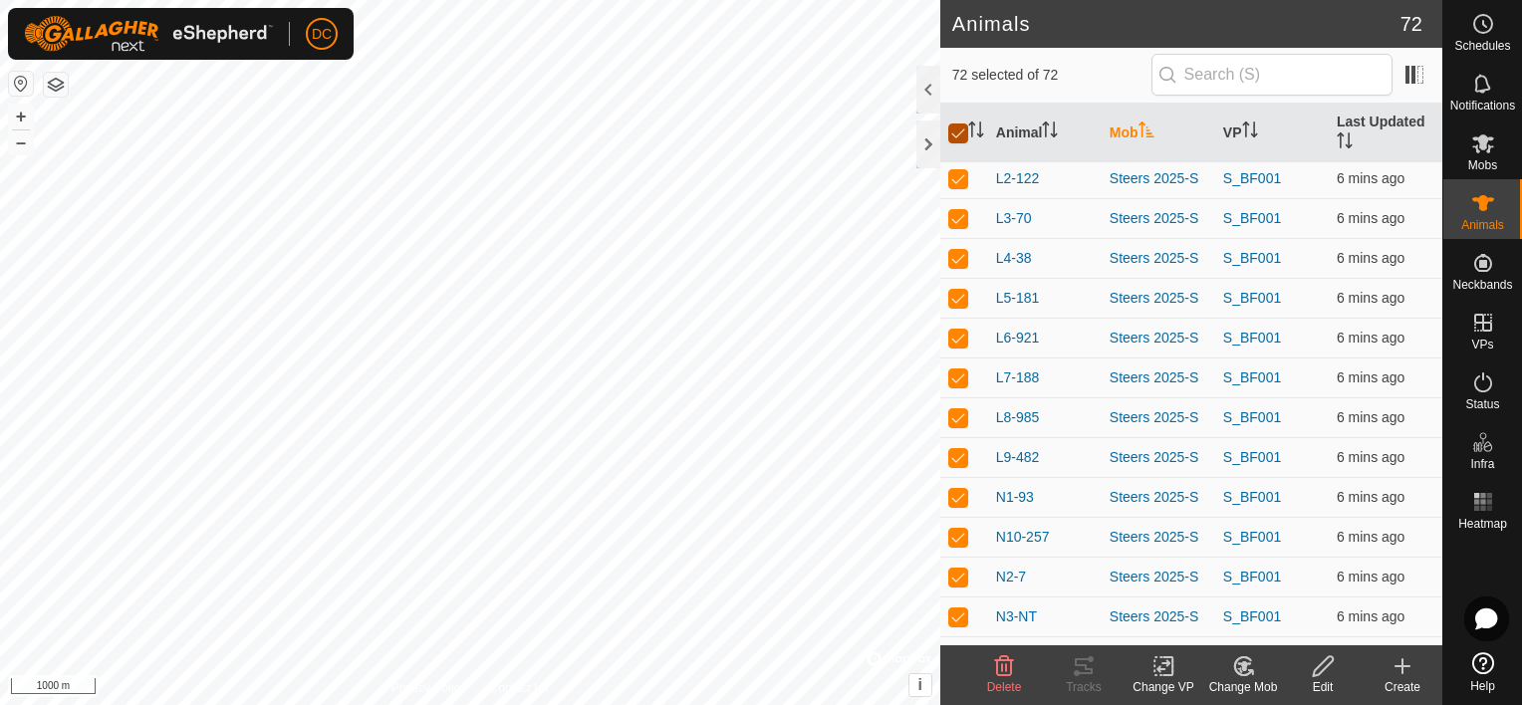
checkbox input "false"
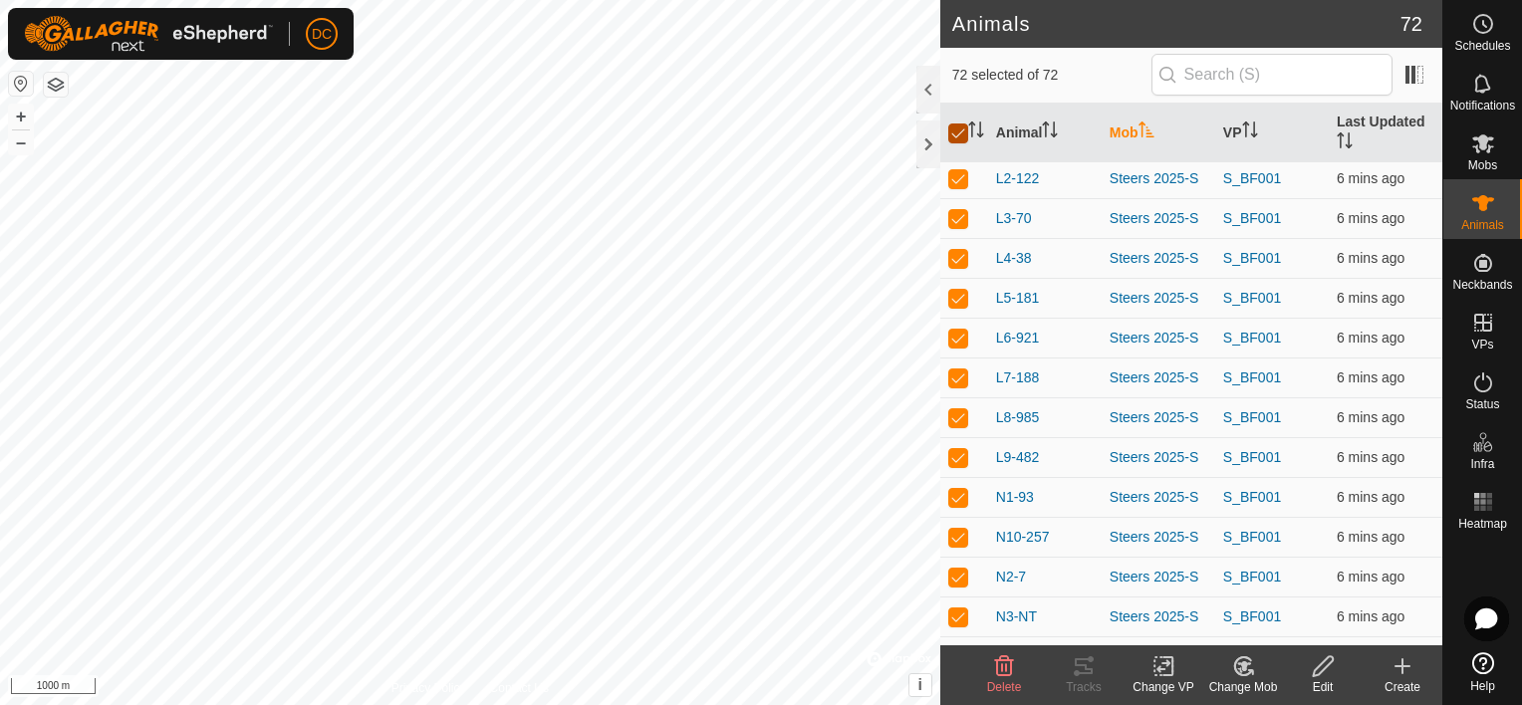
checkbox input "false"
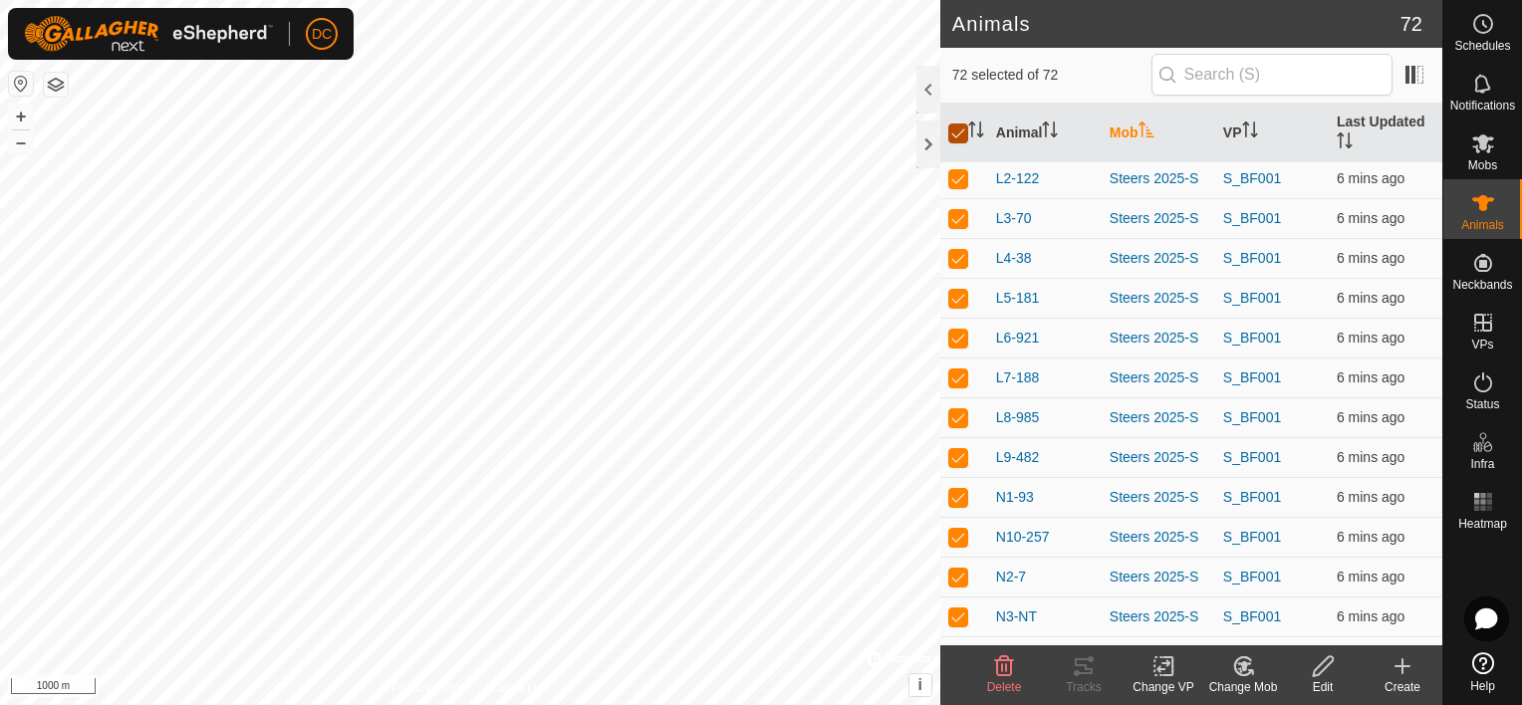
checkbox input "false"
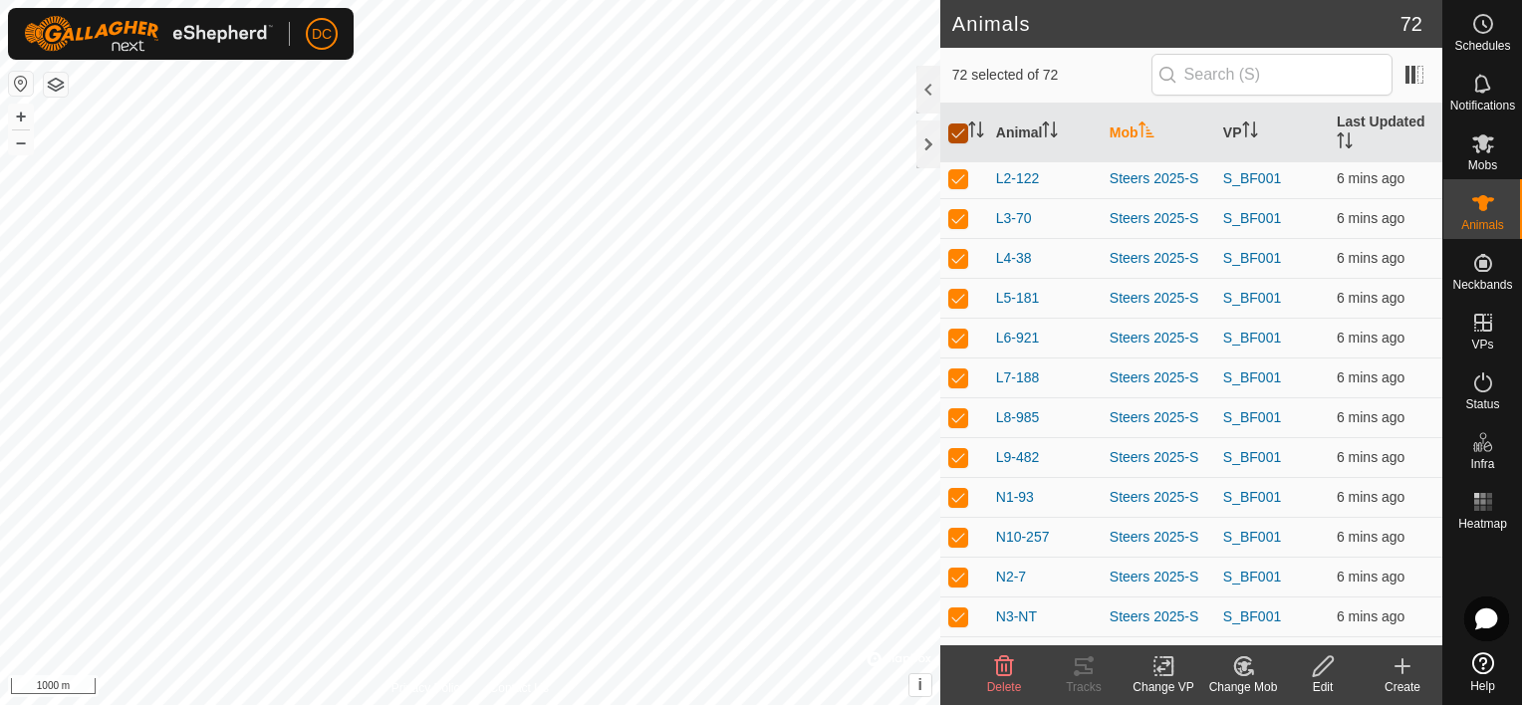
checkbox input "false"
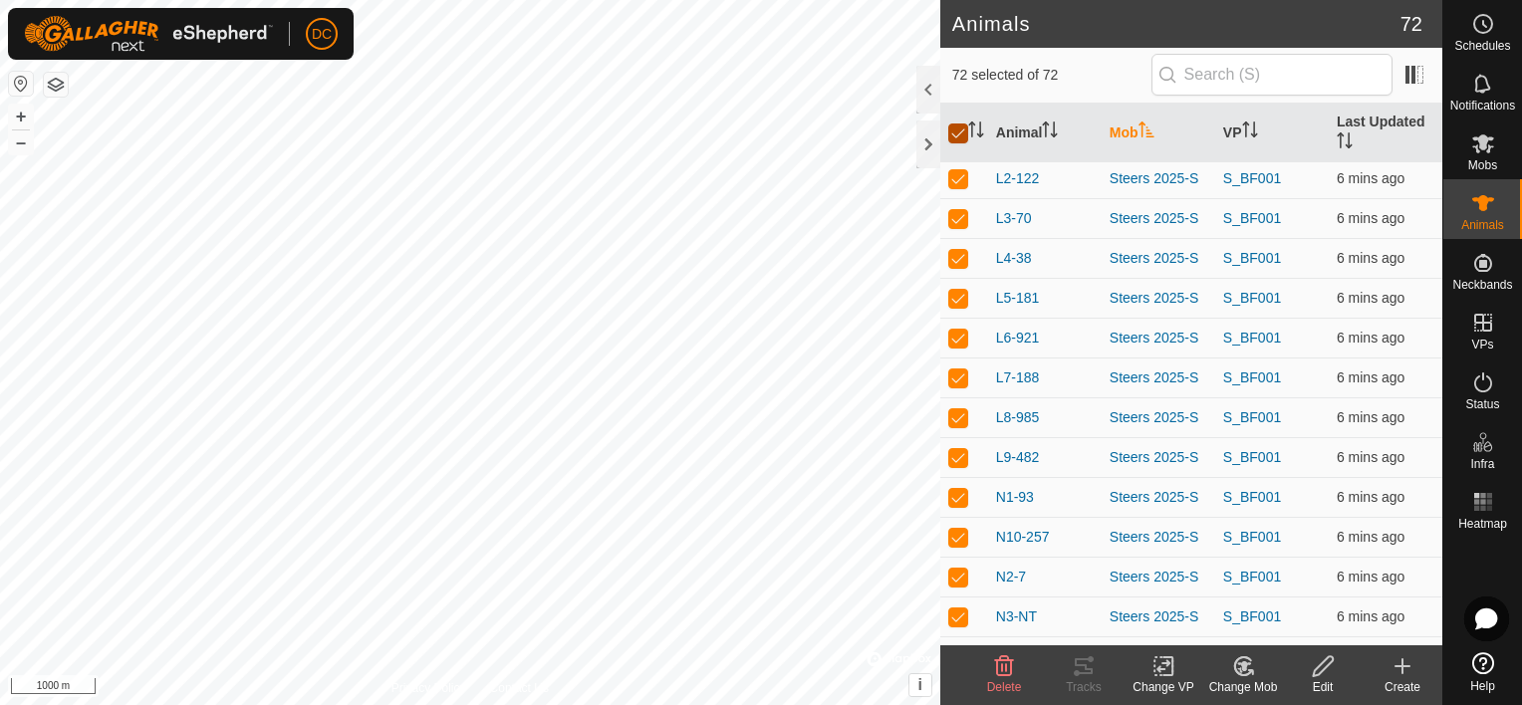
checkbox input "false"
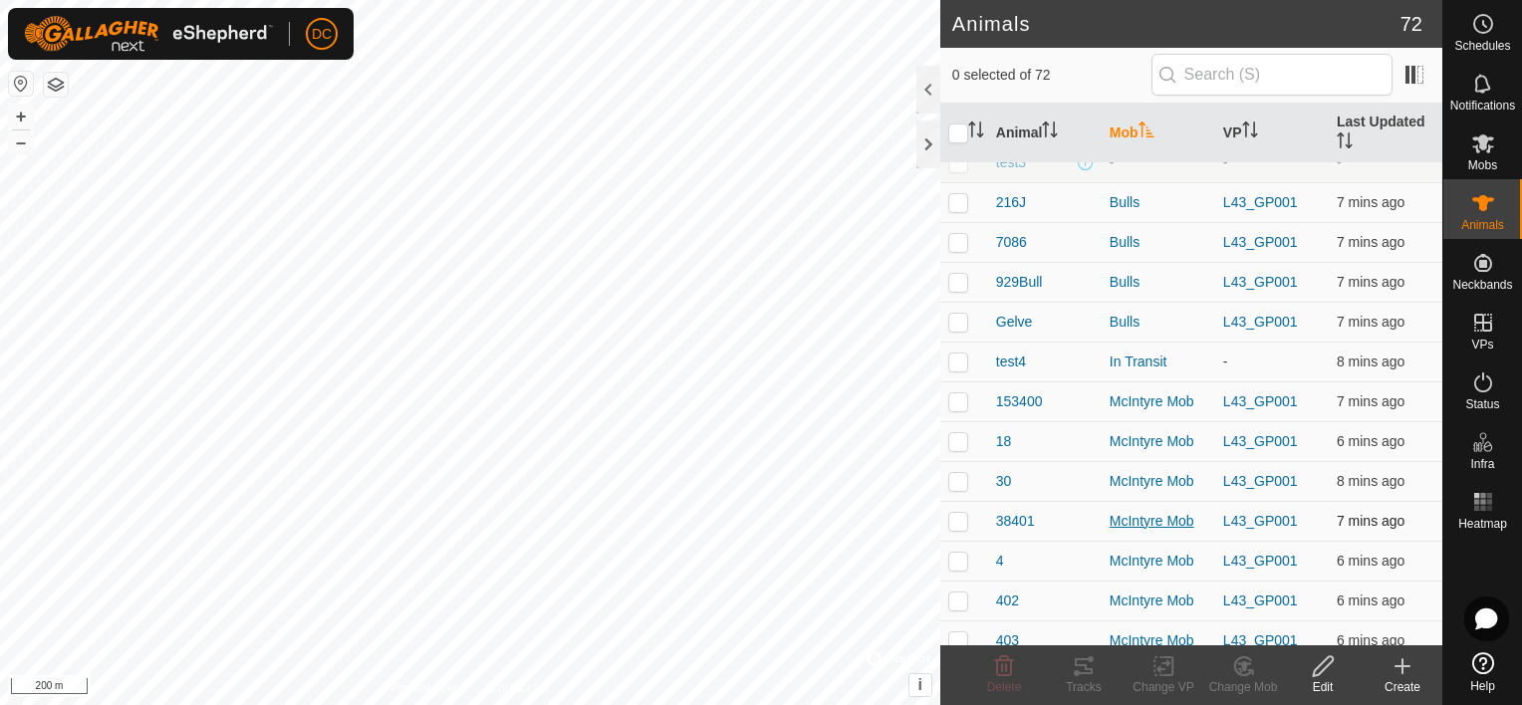
scroll to position [199, 0]
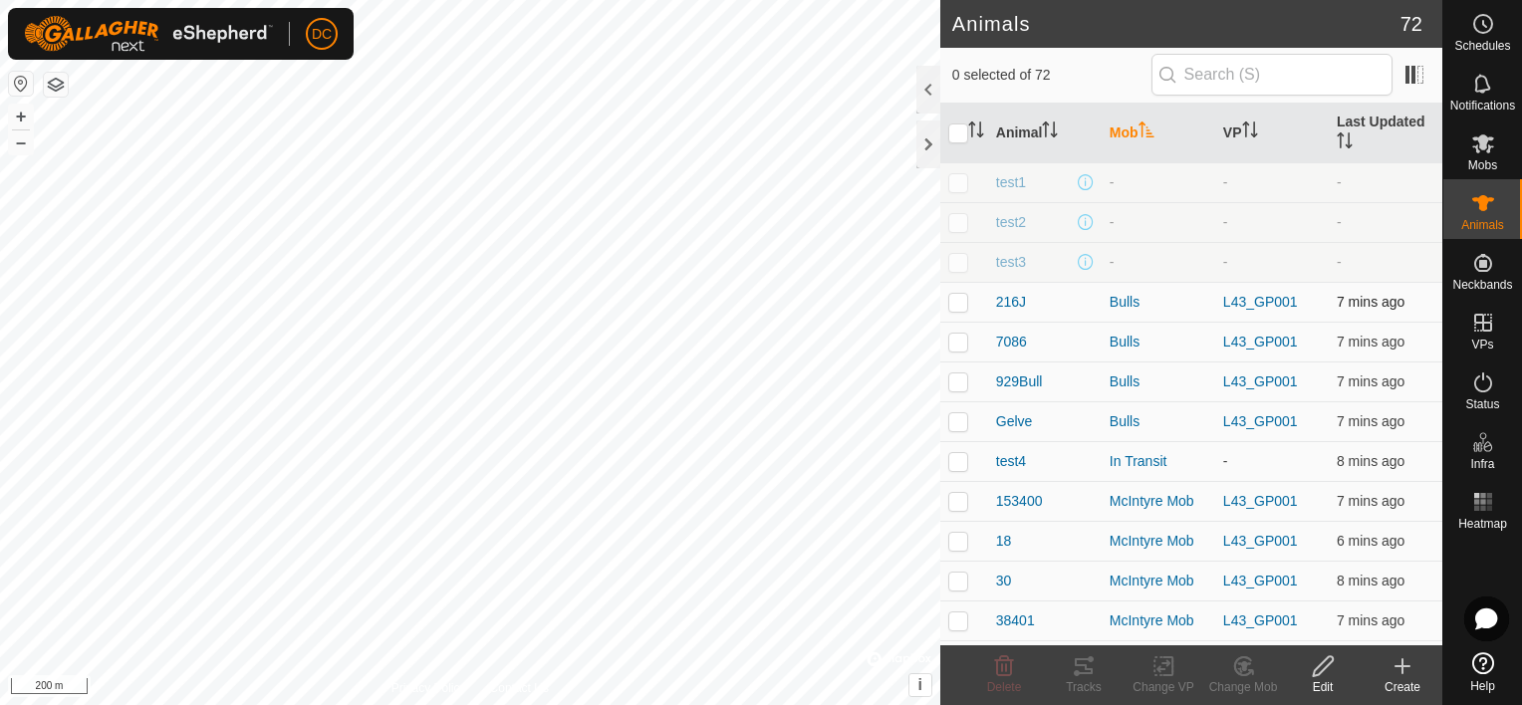
click at [960, 299] on p-checkbox at bounding box center [958, 302] width 20 height 16
checkbox input "true"
drag, startPoint x: 958, startPoint y: 347, endPoint x: 954, endPoint y: 379, distance: 32.1
click at [956, 351] on td at bounding box center [964, 342] width 48 height 40
checkbox input "true"
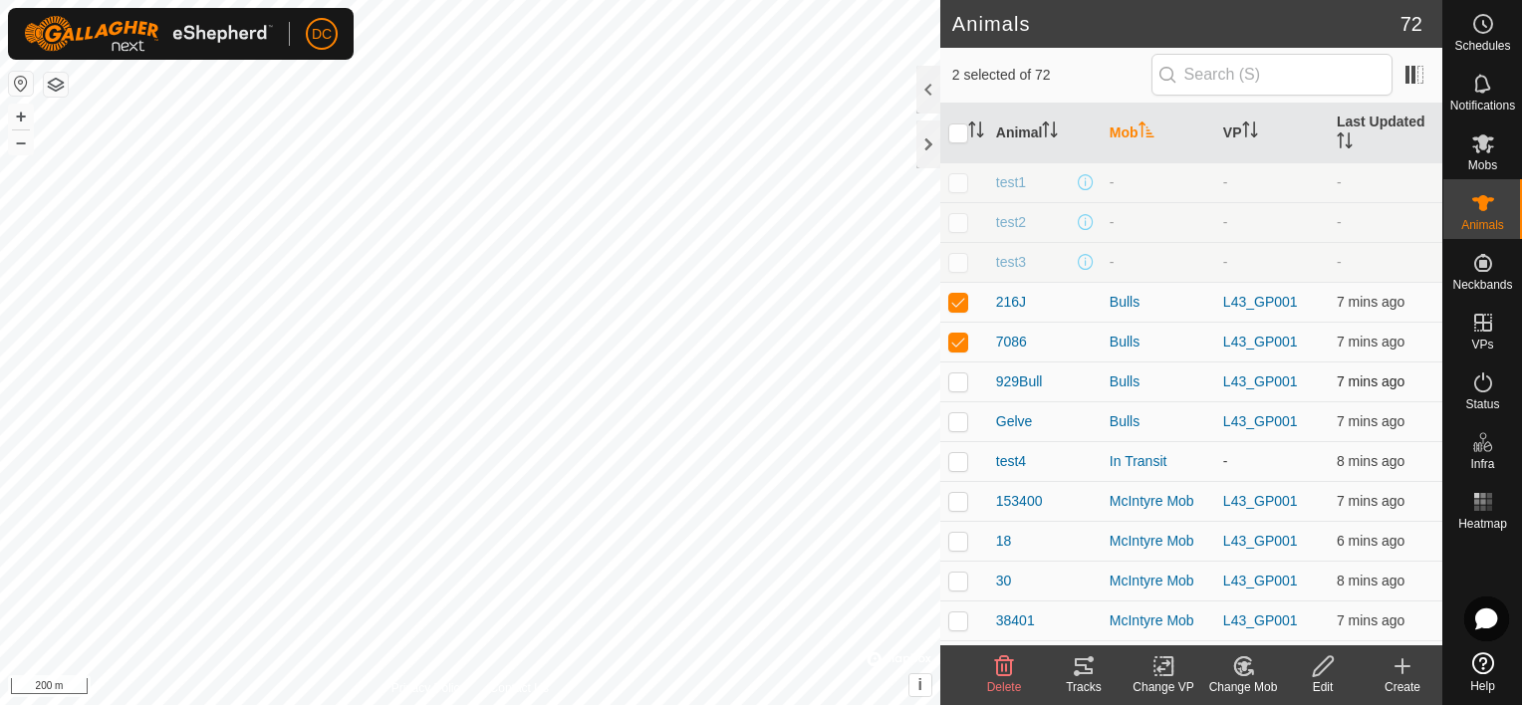
click at [956, 383] on p-checkbox at bounding box center [958, 382] width 20 height 16
checkbox input "true"
click at [948, 418] on p-tablecheckbox at bounding box center [958, 421] width 20 height 16
checkbox input "true"
click at [959, 461] on p-checkbox at bounding box center [958, 461] width 20 height 16
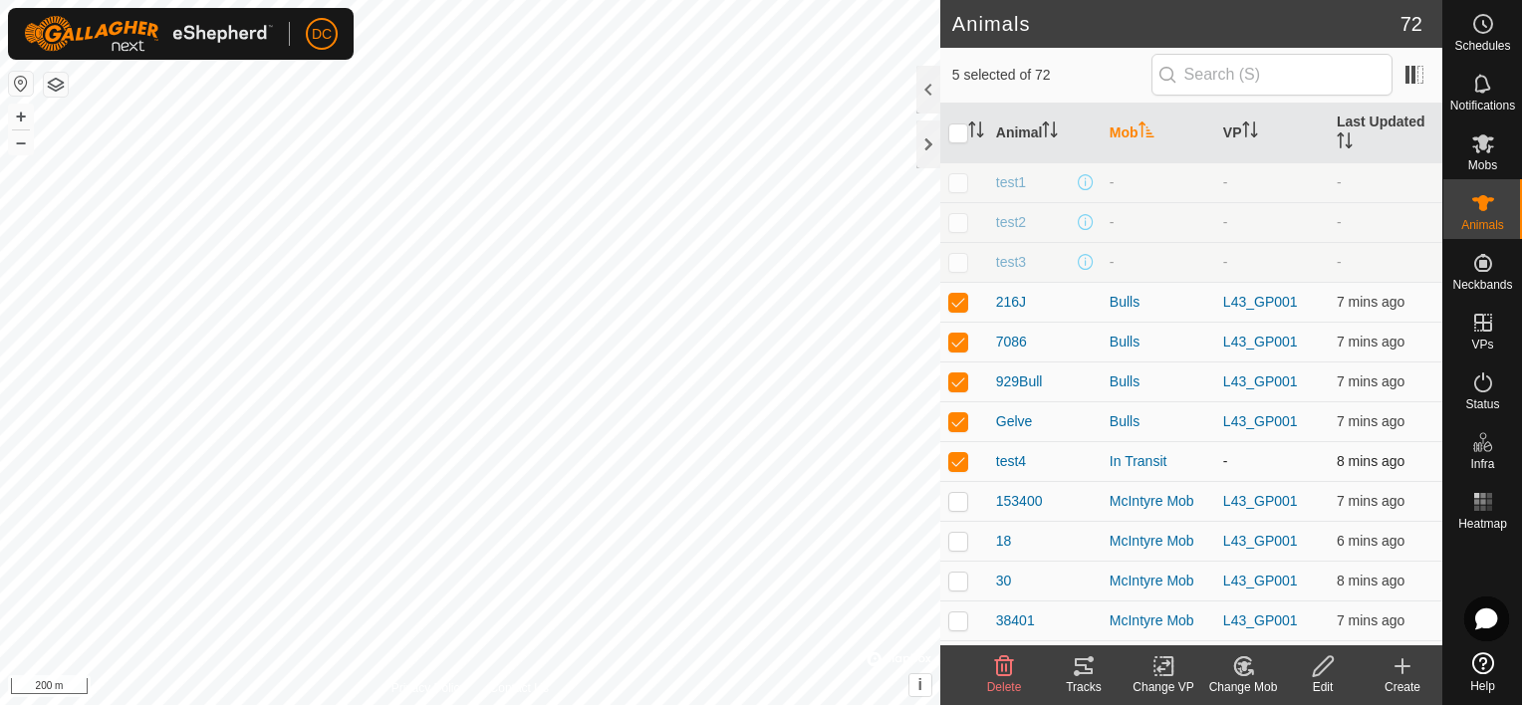
click at [963, 453] on p-checkbox at bounding box center [958, 461] width 20 height 16
checkbox input "false"
click at [957, 498] on p-checkbox at bounding box center [958, 501] width 20 height 16
checkbox input "true"
click at [956, 533] on p-checkbox at bounding box center [958, 541] width 20 height 16
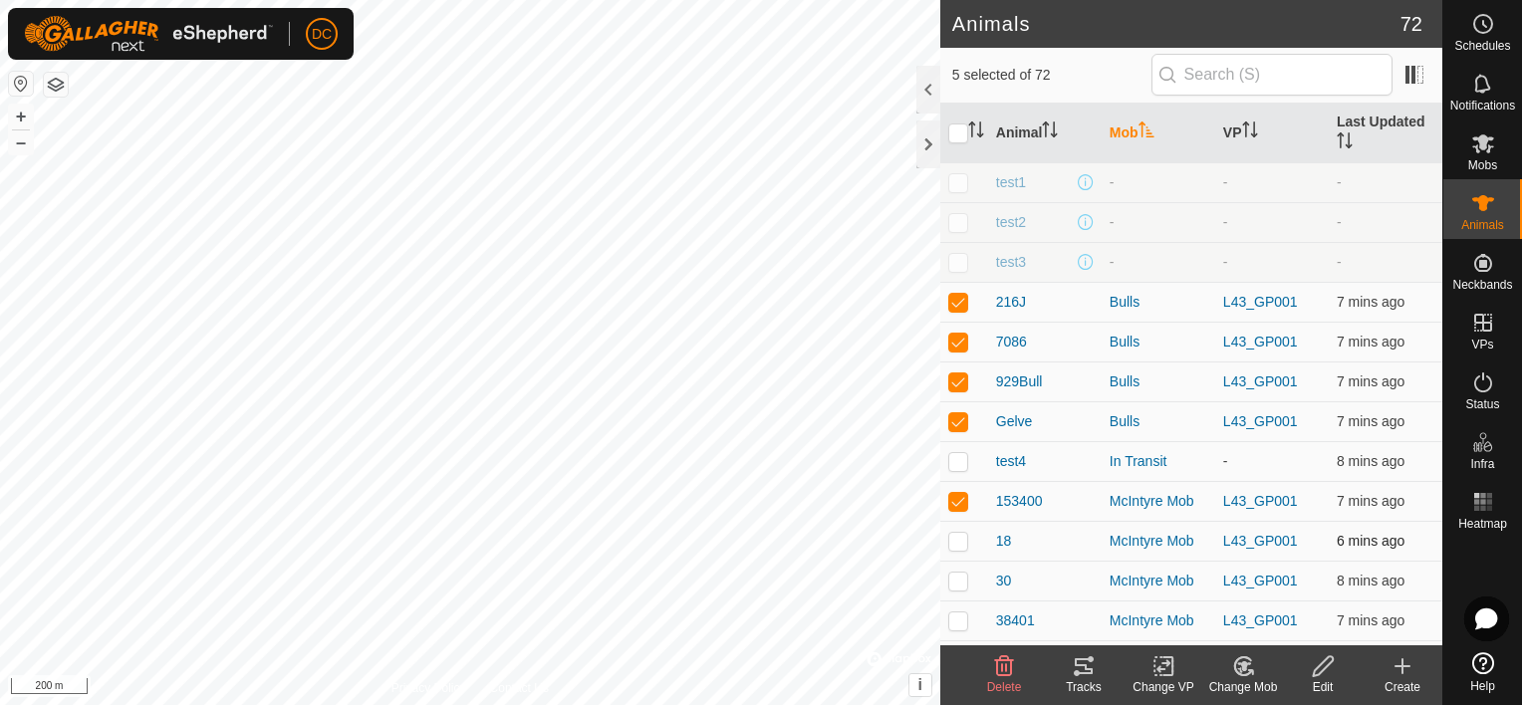
checkbox input "true"
click at [952, 573] on p-checkbox at bounding box center [958, 581] width 20 height 16
checkbox input "true"
click at [961, 619] on p-checkbox at bounding box center [958, 621] width 20 height 16
checkbox input "true"
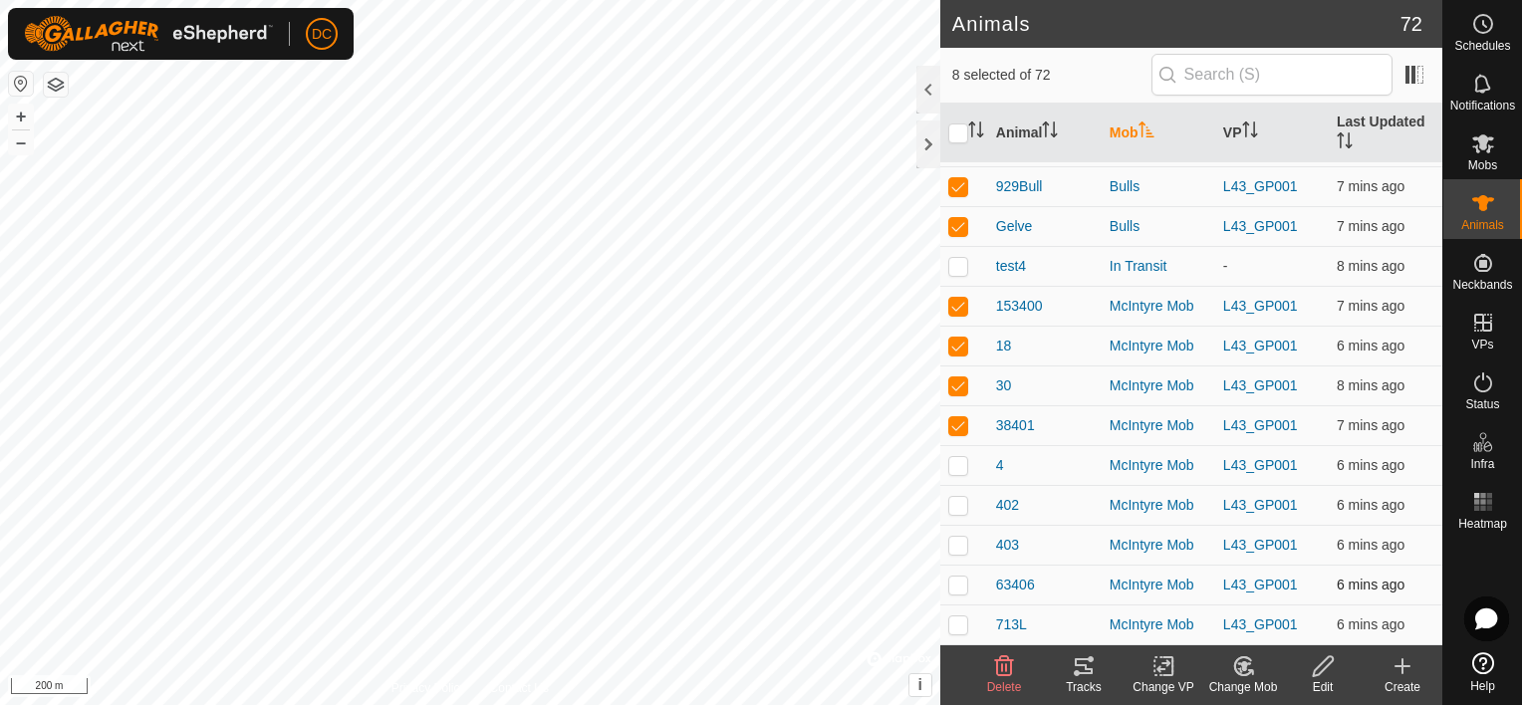
scroll to position [398, 0]
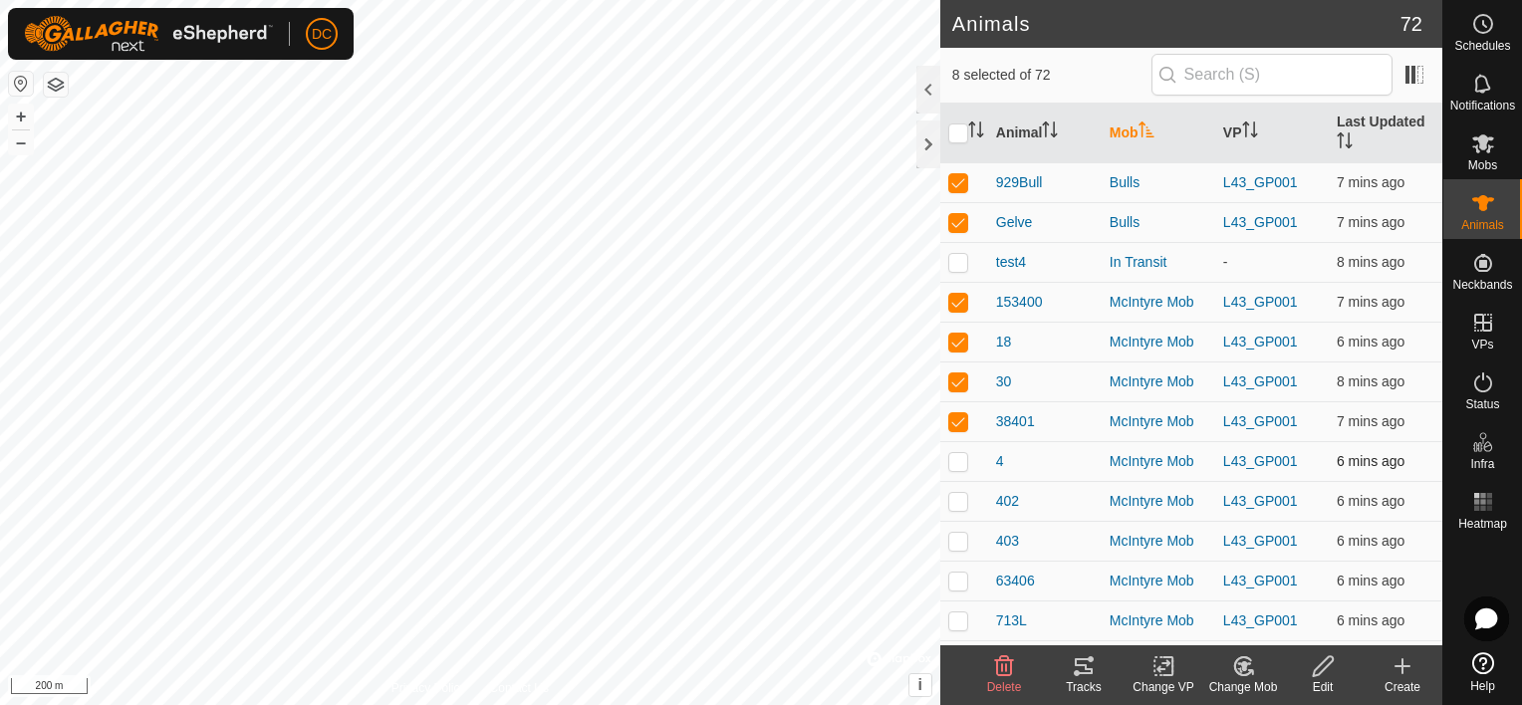
click at [940, 453] on td at bounding box center [964, 461] width 48 height 40
checkbox input "true"
click at [955, 502] on p-checkbox at bounding box center [958, 501] width 20 height 16
checkbox input "true"
click at [958, 540] on p-checkbox at bounding box center [958, 541] width 20 height 16
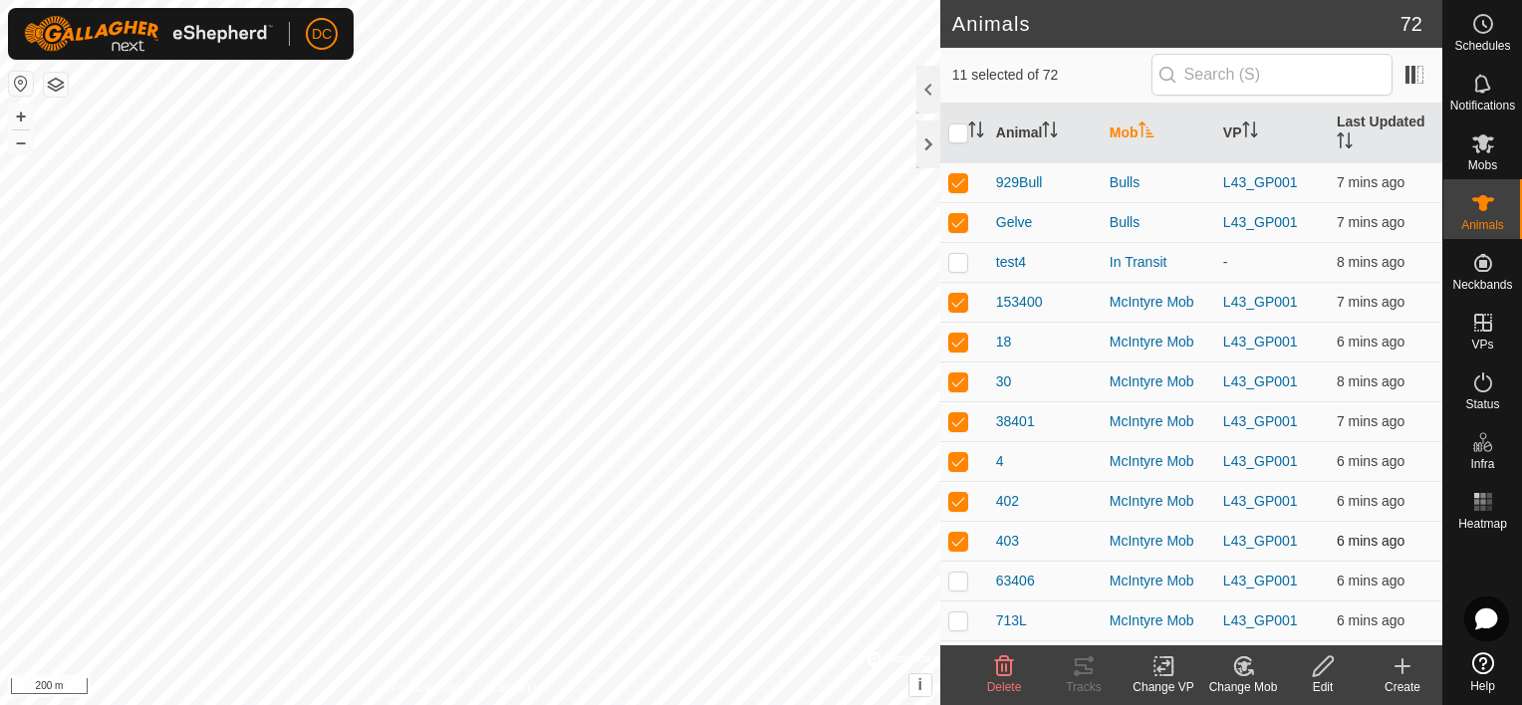
click at [959, 533] on p-checkbox at bounding box center [958, 541] width 20 height 16
checkbox input "false"
click at [1081, 672] on icon at bounding box center [1084, 667] width 18 height 16
